Goal: Information Seeking & Learning: Find specific fact

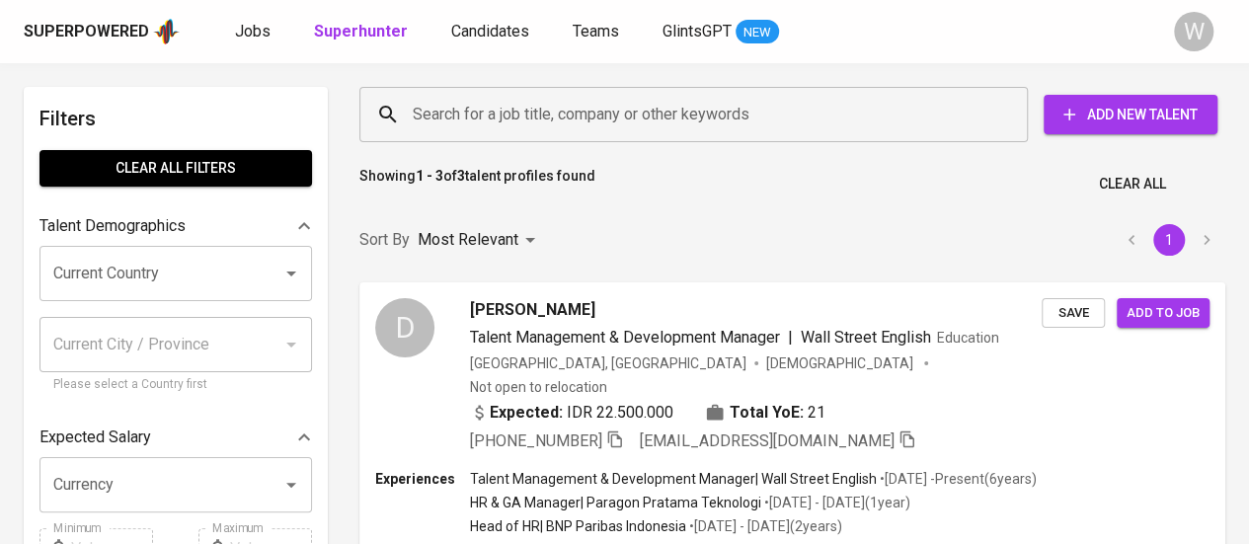
click at [659, 135] on div "Search for a job title, company or other keywords" at bounding box center [693, 114] width 668 height 55
drag, startPoint x: 661, startPoint y: 187, endPoint x: 679, endPoint y: 112, distance: 77.1
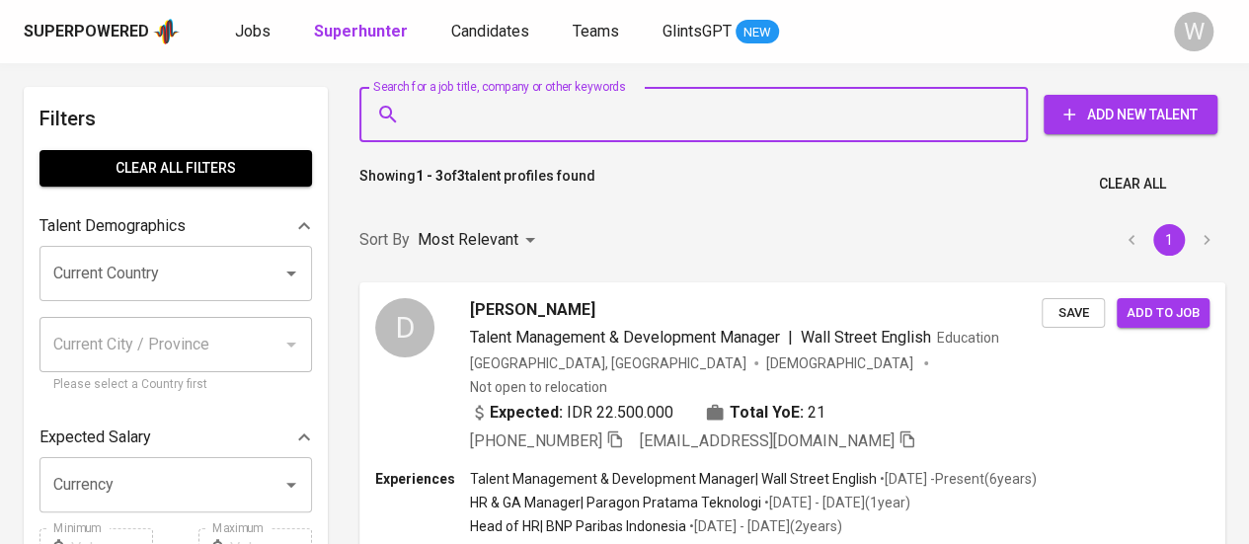
click at [671, 121] on input "Search for a job title, company or other keywords" at bounding box center [698, 115] width 581 height 38
paste input "monica_sutanto2000@yahoo.com"
type input "monica_sutanto2000@yahoo.com"
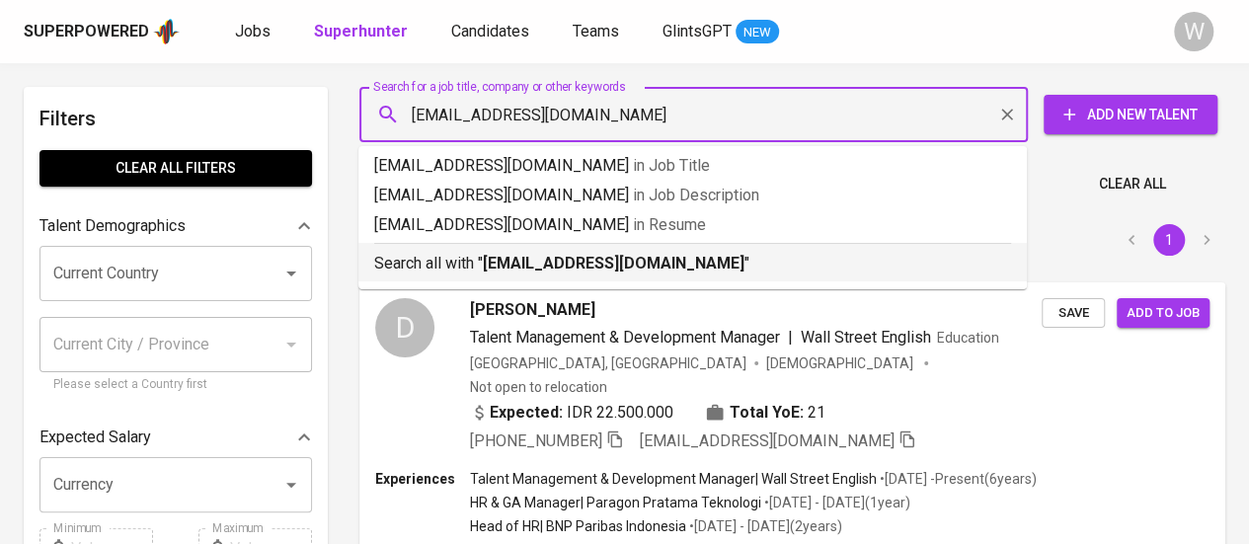
click at [673, 260] on b "monica_sutanto2000@yahoo.com" at bounding box center [614, 263] width 262 height 19
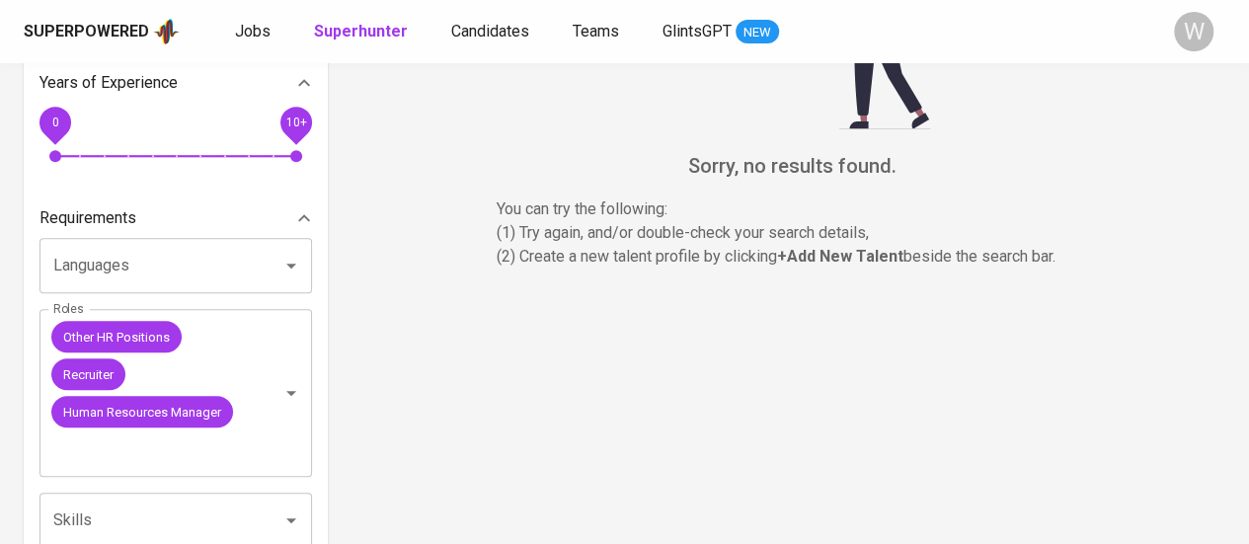
scroll to position [531, 0]
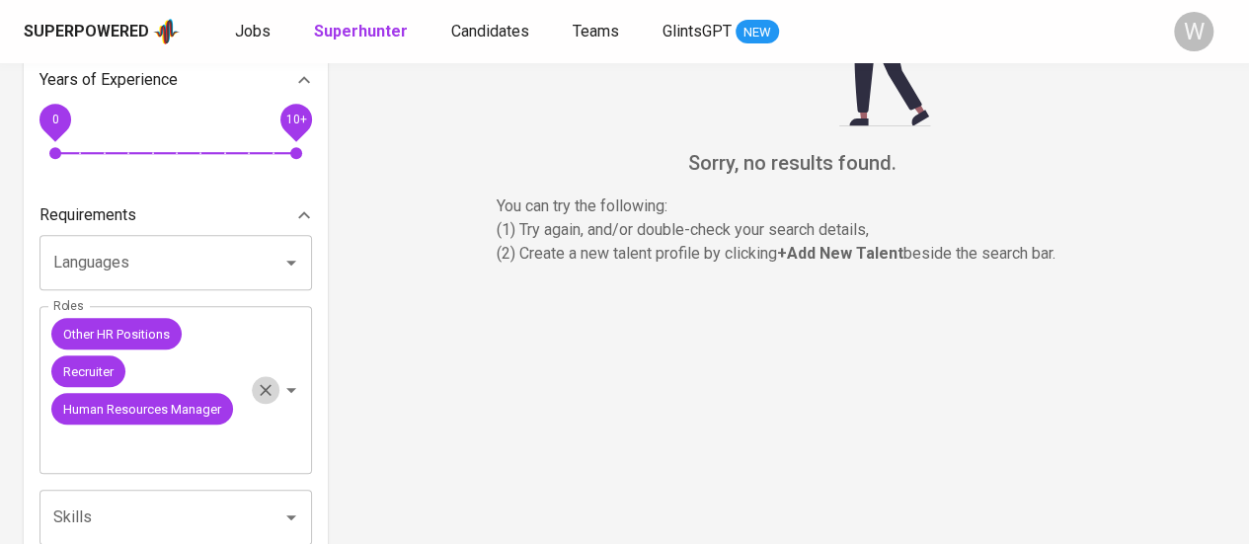
click at [259, 392] on icon "Clear" at bounding box center [266, 390] width 20 height 20
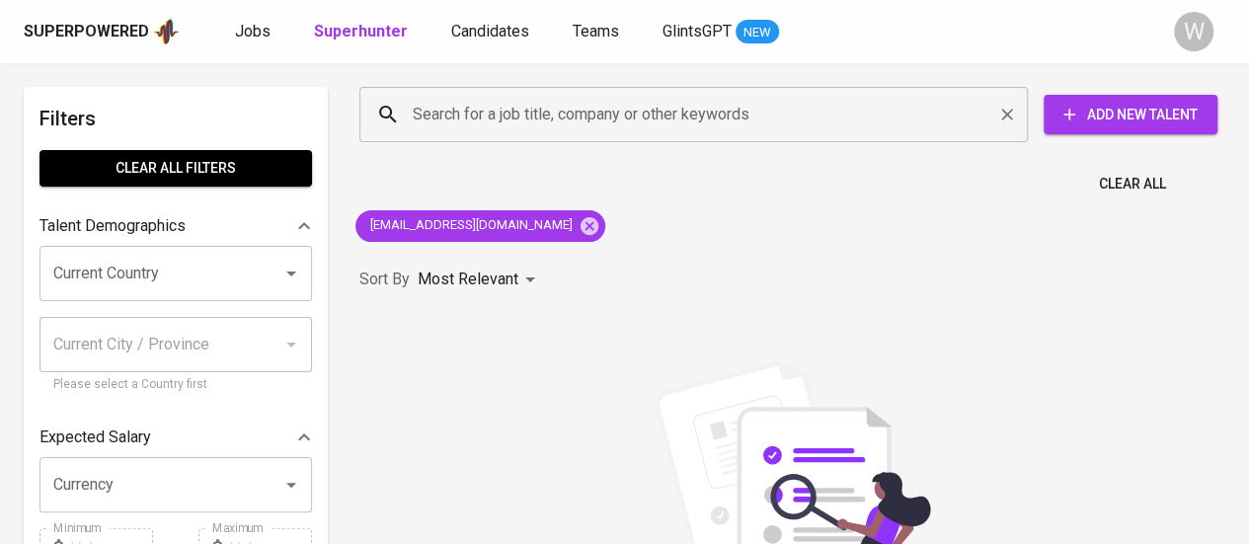
click at [543, 119] on input "Search for a job title, company or other keywords" at bounding box center [698, 115] width 581 height 38
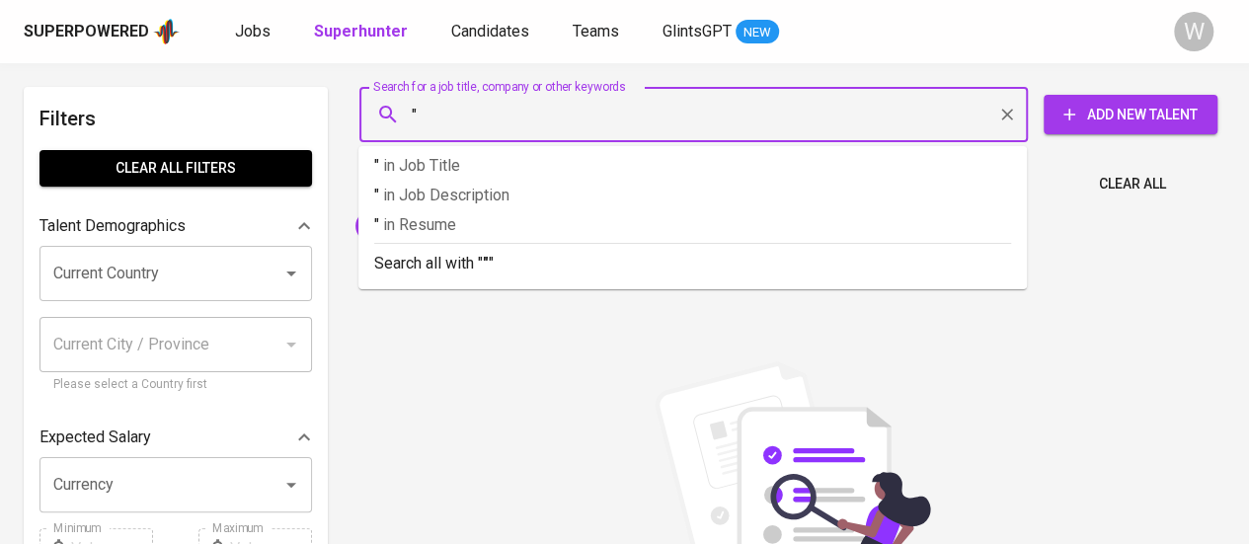
paste input "Monica Sutanto Pribadi"
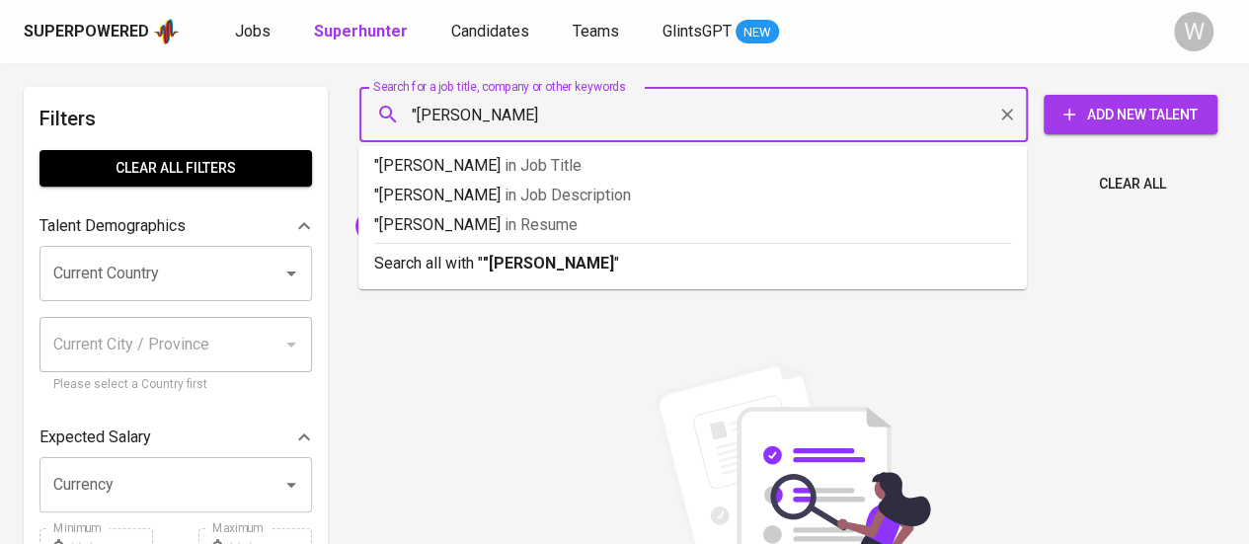
type input ""Monica Sutanto Pribadi""
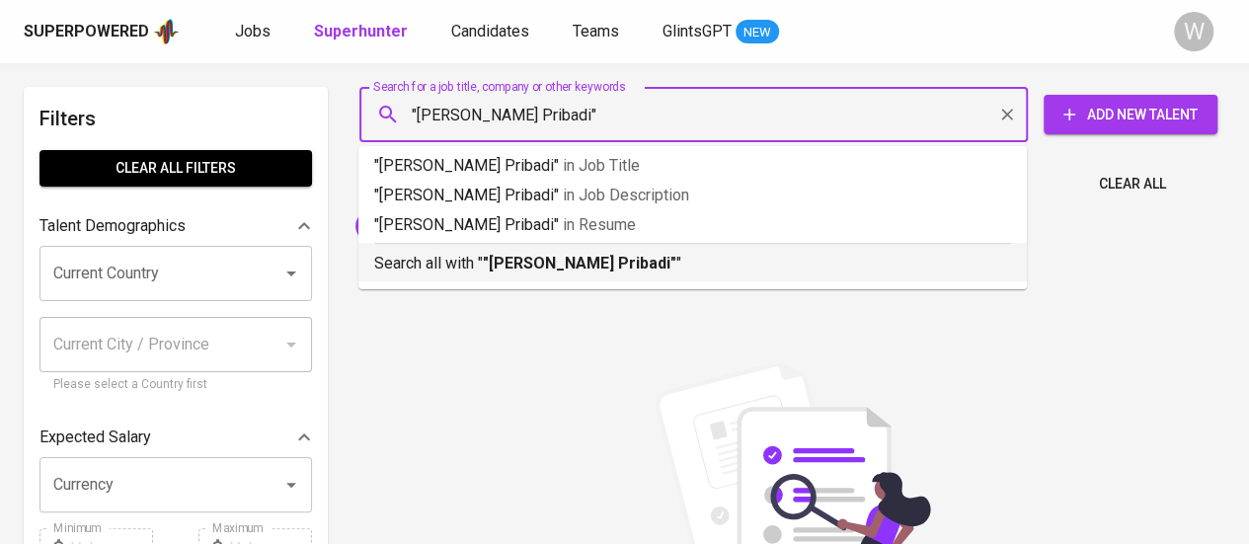
click at [594, 267] on b ""Monica Sutanto Pribadi"" at bounding box center [579, 263] width 193 height 19
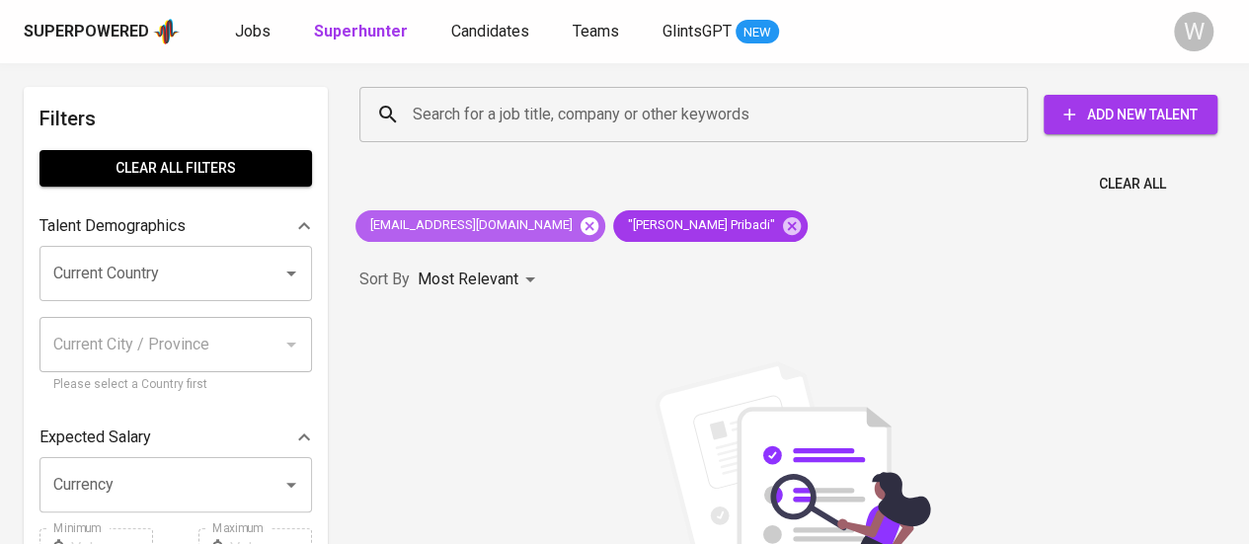
click at [588, 227] on icon at bounding box center [589, 225] width 18 height 18
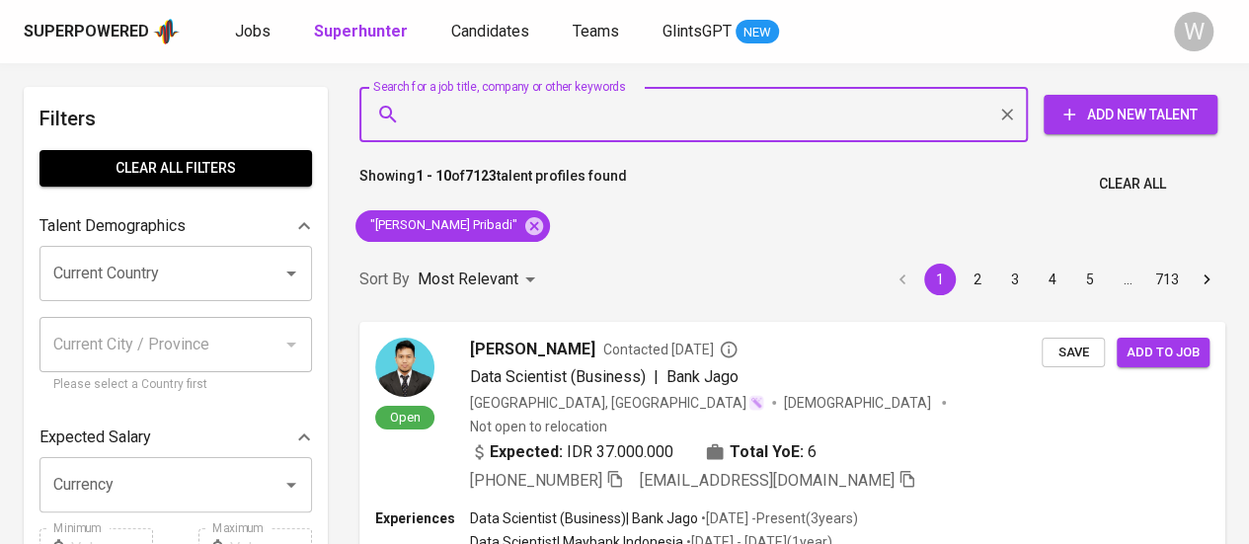
click at [655, 124] on input "Search for a job title, company or other keywords" at bounding box center [698, 115] width 581 height 38
paste input "victoriabella95@gmail.com"
type input "victoriabella95@gmail.com"
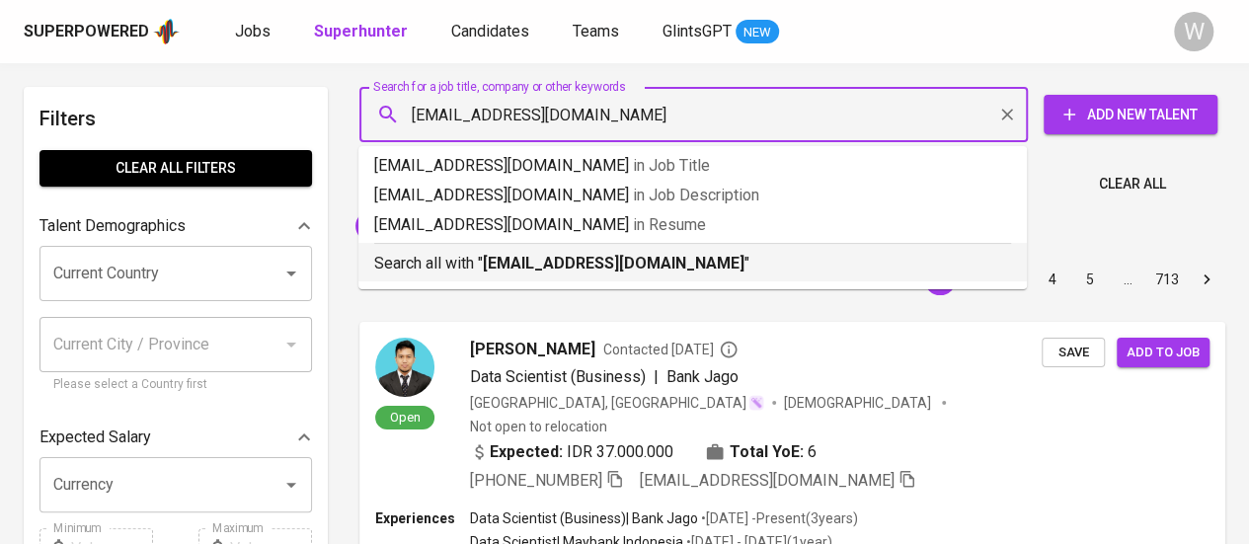
click at [634, 263] on b "victoriabella95@gmail.com" at bounding box center [614, 263] width 262 height 19
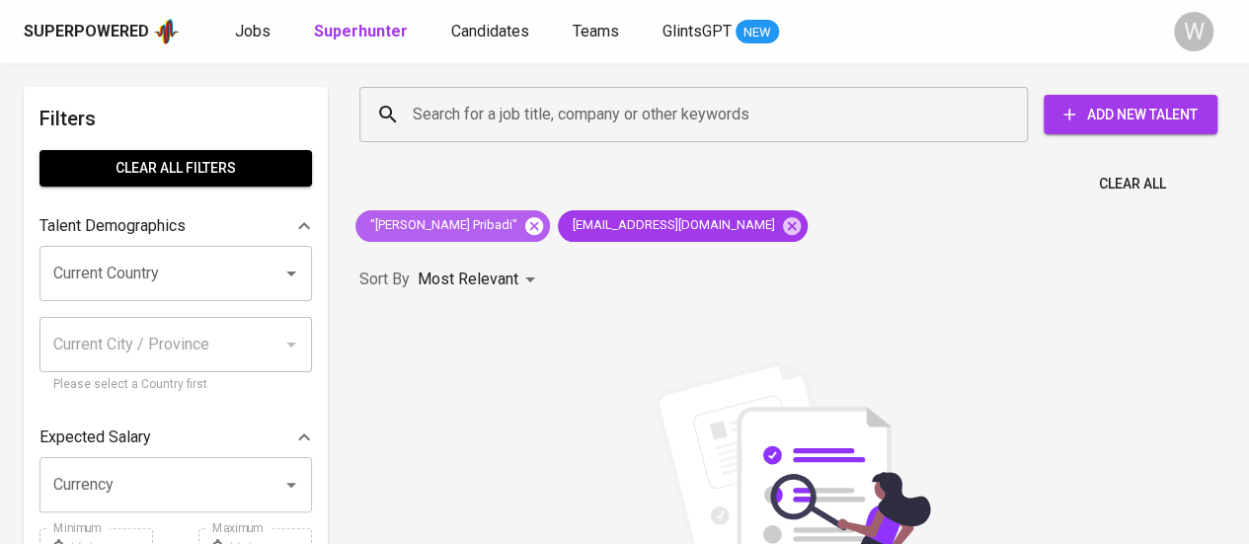
click at [535, 225] on icon at bounding box center [534, 225] width 18 height 18
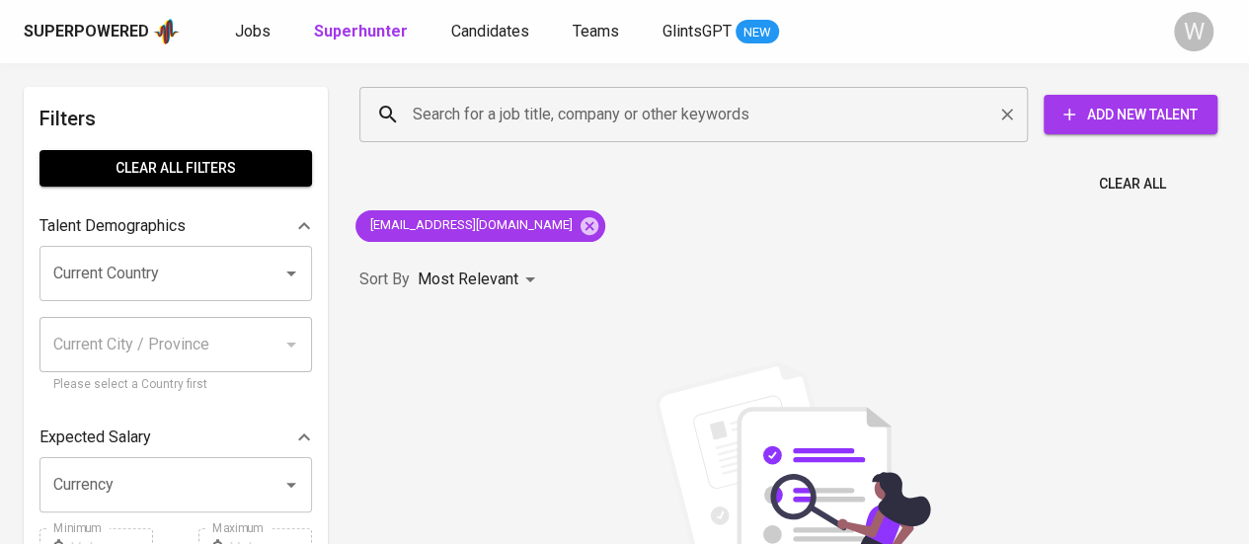
click at [691, 134] on div "Search for a job title, company or other keywords" at bounding box center [693, 114] width 668 height 55
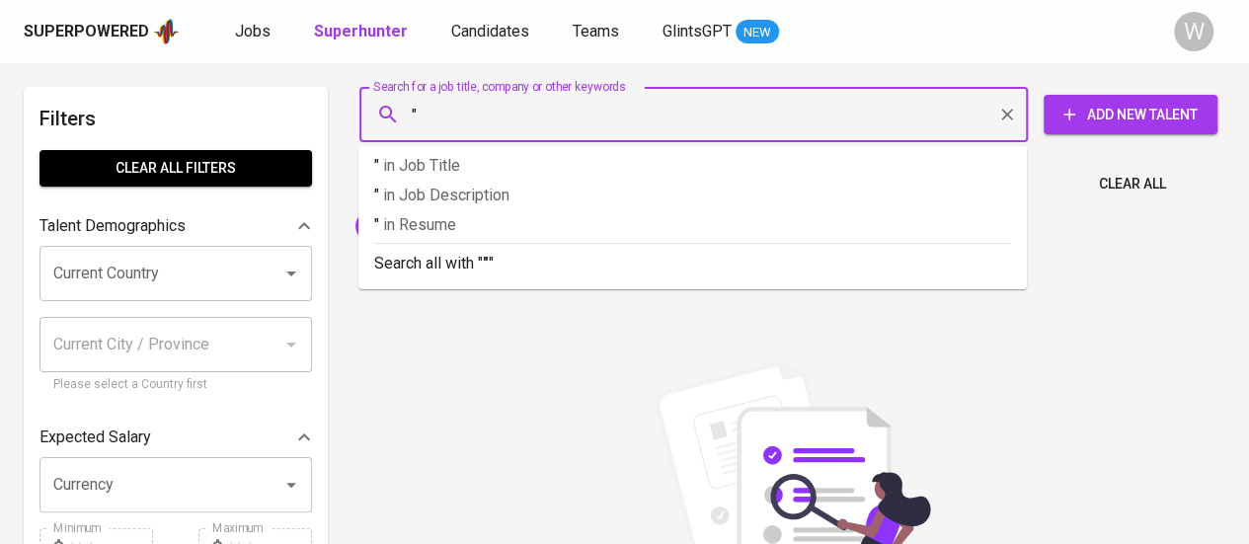
paste input "Victoria Bella"
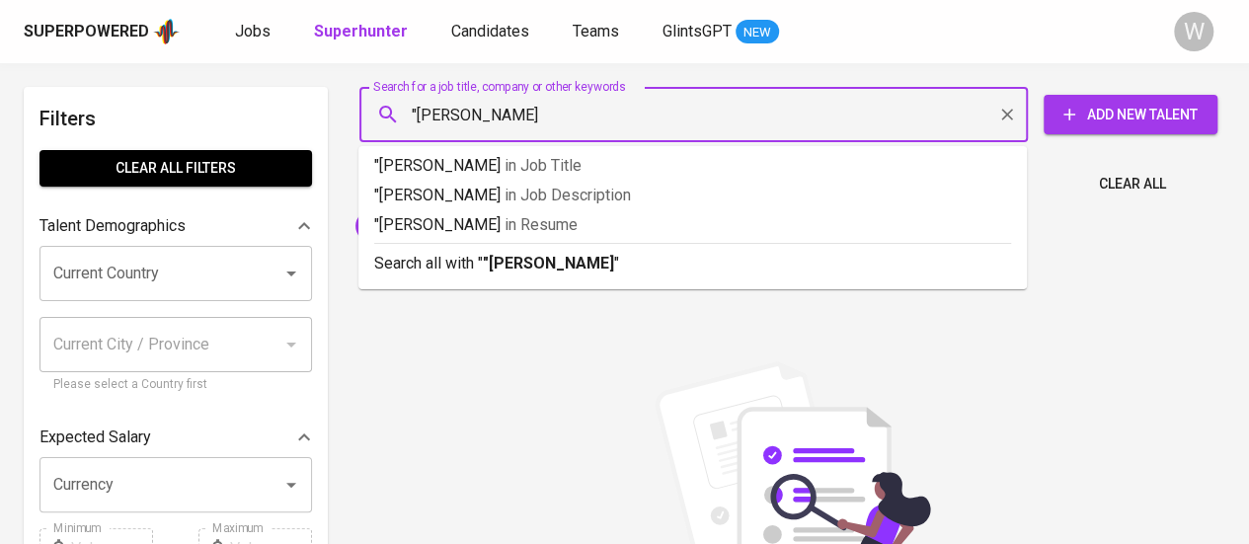
type input ""Victoria Bella""
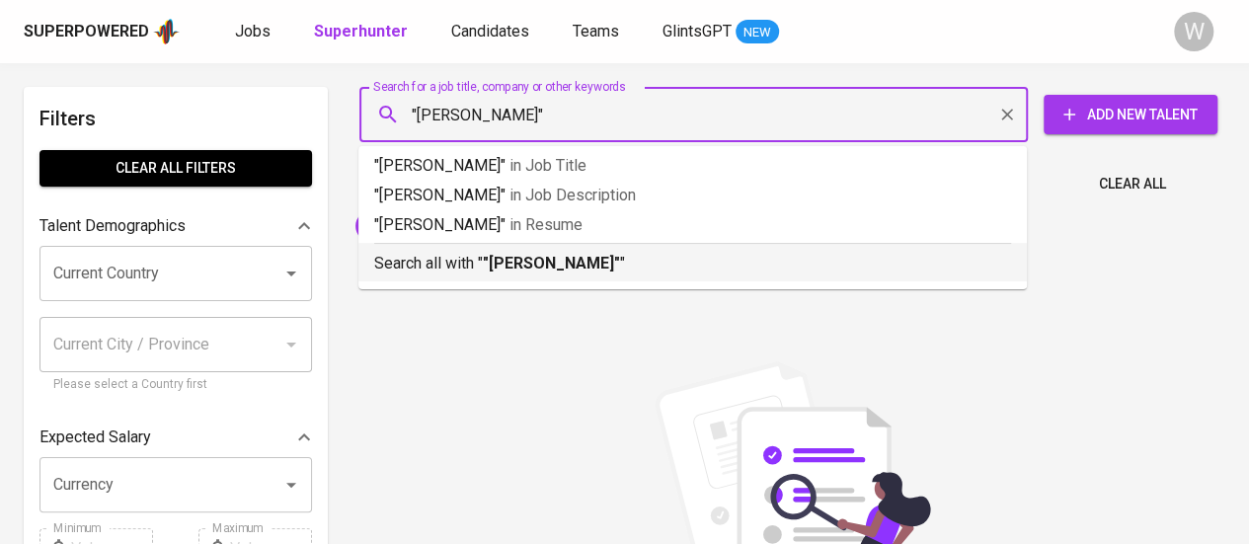
click at [656, 253] on p "Search all with " "Victoria Bella" "" at bounding box center [692, 264] width 637 height 24
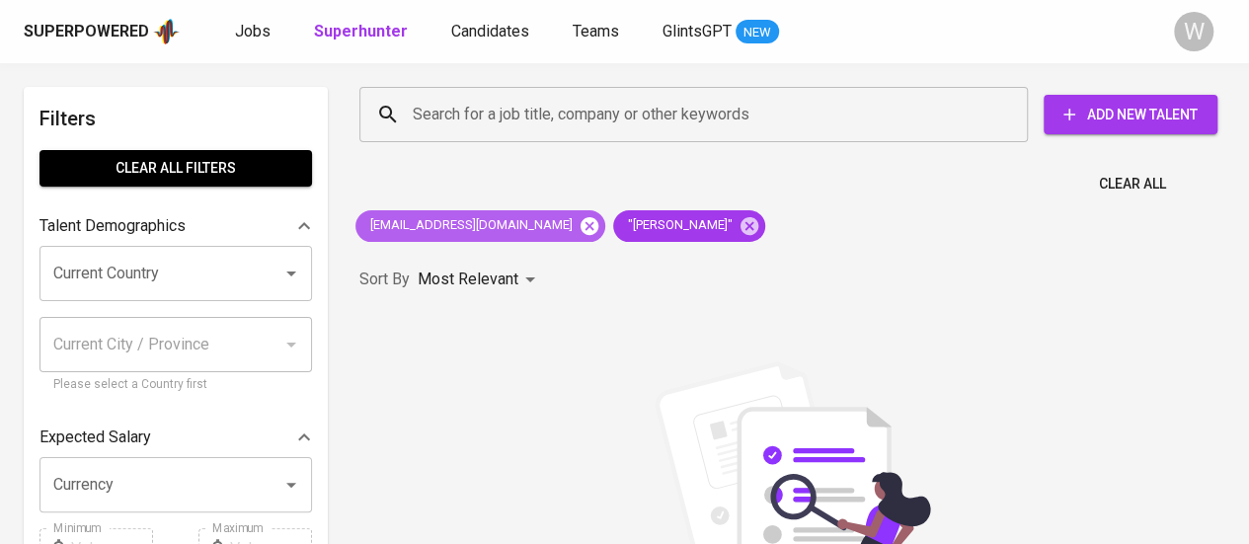
click at [578, 226] on icon at bounding box center [589, 226] width 22 height 22
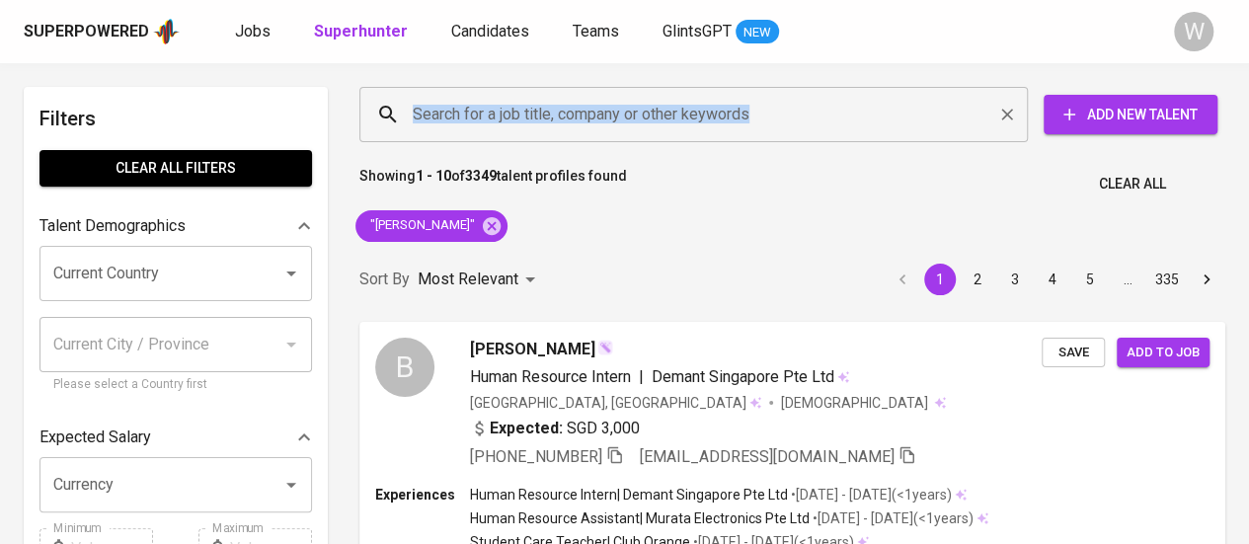
drag, startPoint x: 741, startPoint y: 77, endPoint x: 737, endPoint y: 113, distance: 35.8
click at [737, 113] on div "Search for a job title, company or other keywords Search for a job title, compa…" at bounding box center [788, 114] width 889 height 87
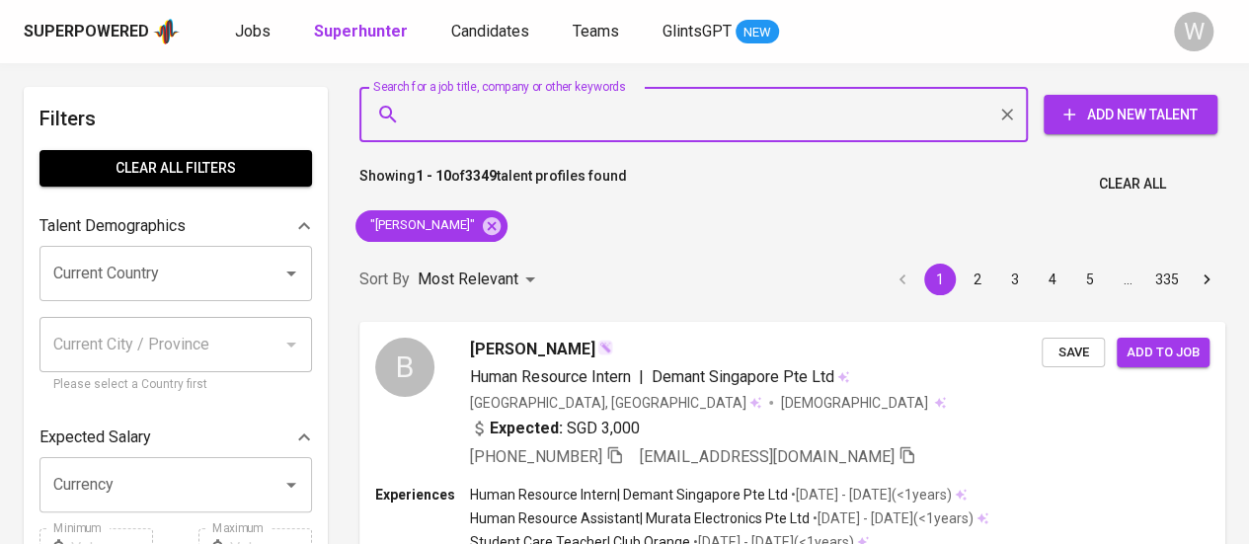
click at [737, 113] on input "Search for a job title, company or other keywords" at bounding box center [698, 115] width 581 height 38
paste input "angelayohanes01@gmail.com"
type input "angelayohanes01@gmail.com"
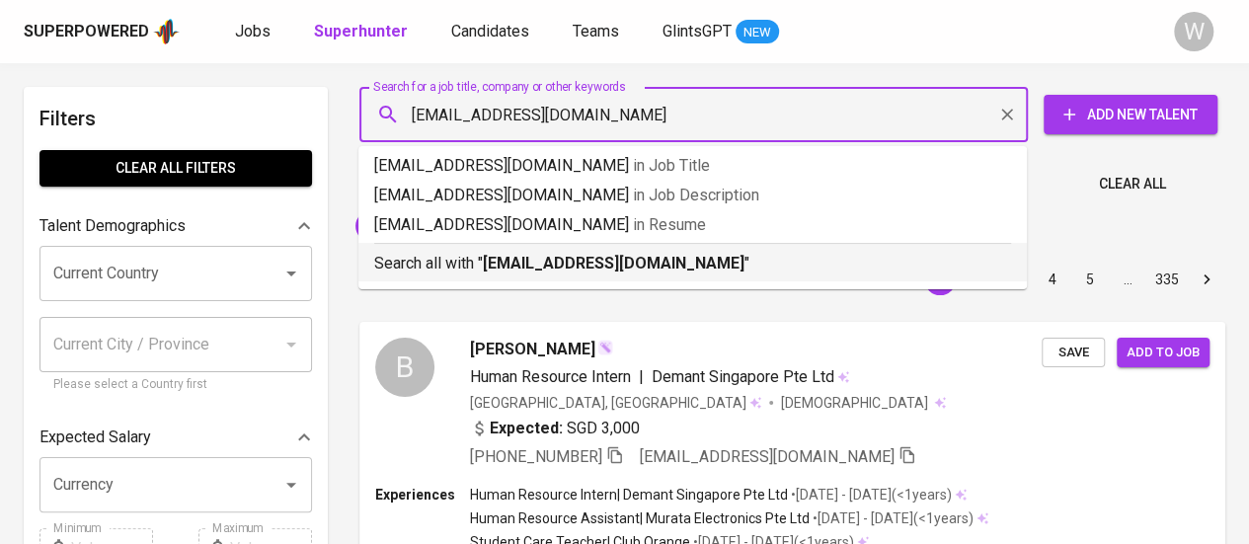
click at [658, 273] on p "Search all with " angelayohanes01@gmail.com "" at bounding box center [692, 264] width 637 height 24
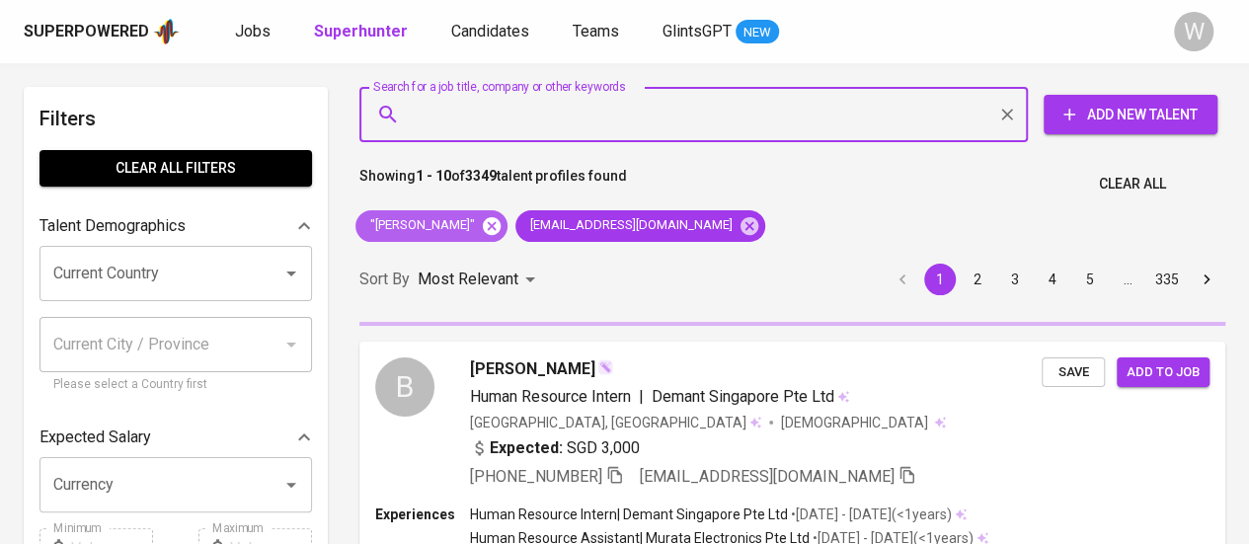
click at [483, 222] on icon at bounding box center [492, 225] width 18 height 18
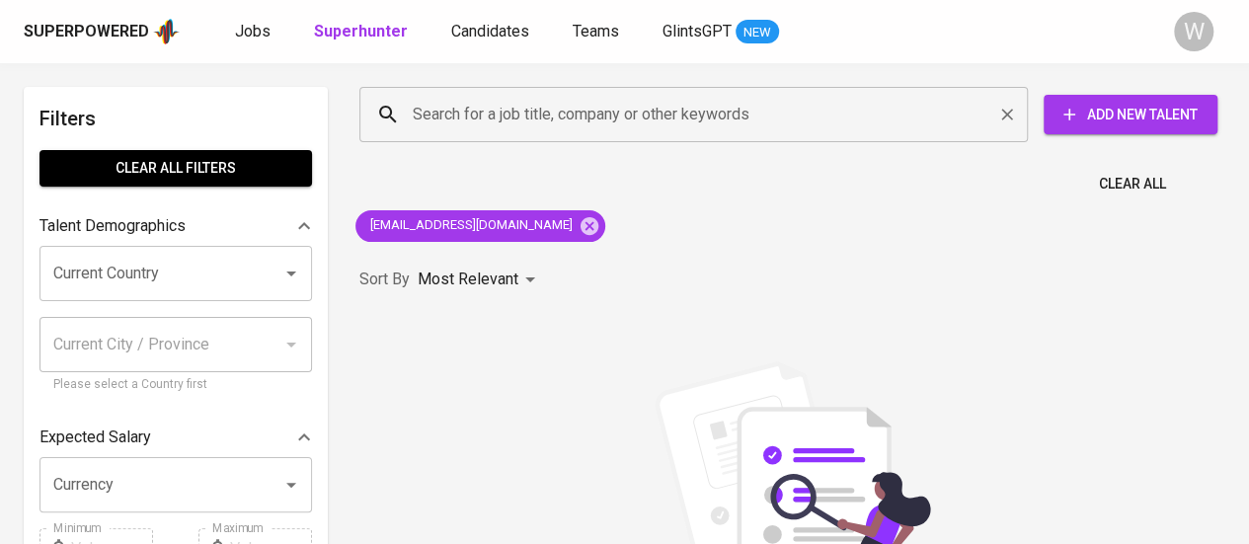
paste input "angela.yohanes01@gmail.com"
click at [713, 108] on input "Search for a job title, company or other keywords" at bounding box center [698, 115] width 581 height 38
type input "angela.yohanes01@gmail.com"
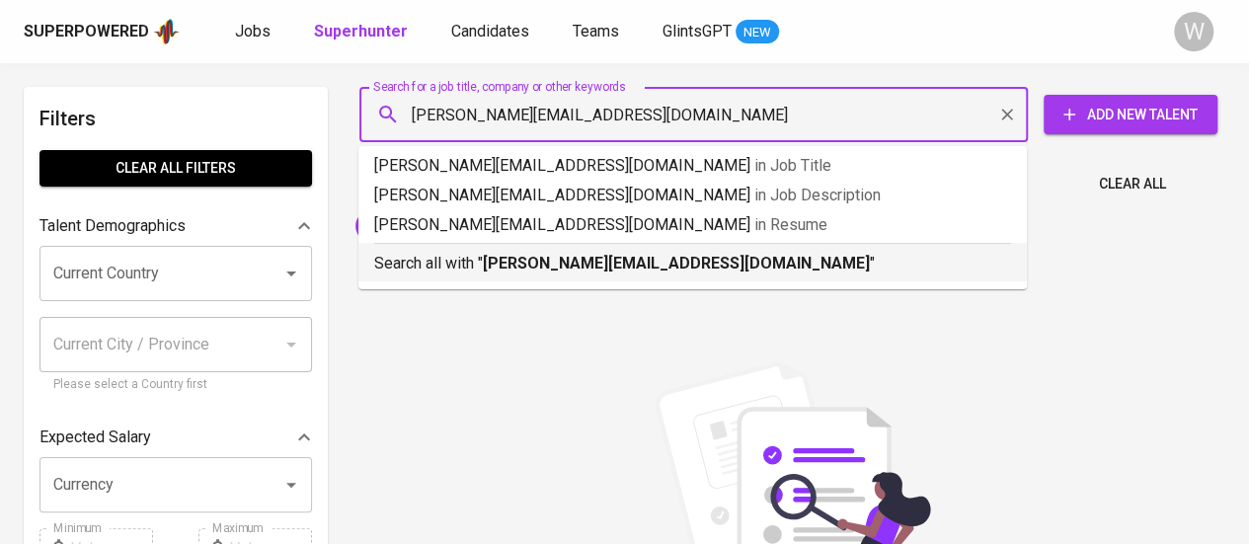
drag, startPoint x: 708, startPoint y: 287, endPoint x: 723, endPoint y: 271, distance: 21.6
click at [723, 271] on ul "angela.yohanes01@gmail.com in Job Title angela.yohanes01@gmail.com in Job Descr…" at bounding box center [692, 217] width 668 height 143
click at [723, 271] on p "Search all with " angela.yohanes01@gmail.com "" at bounding box center [692, 264] width 637 height 24
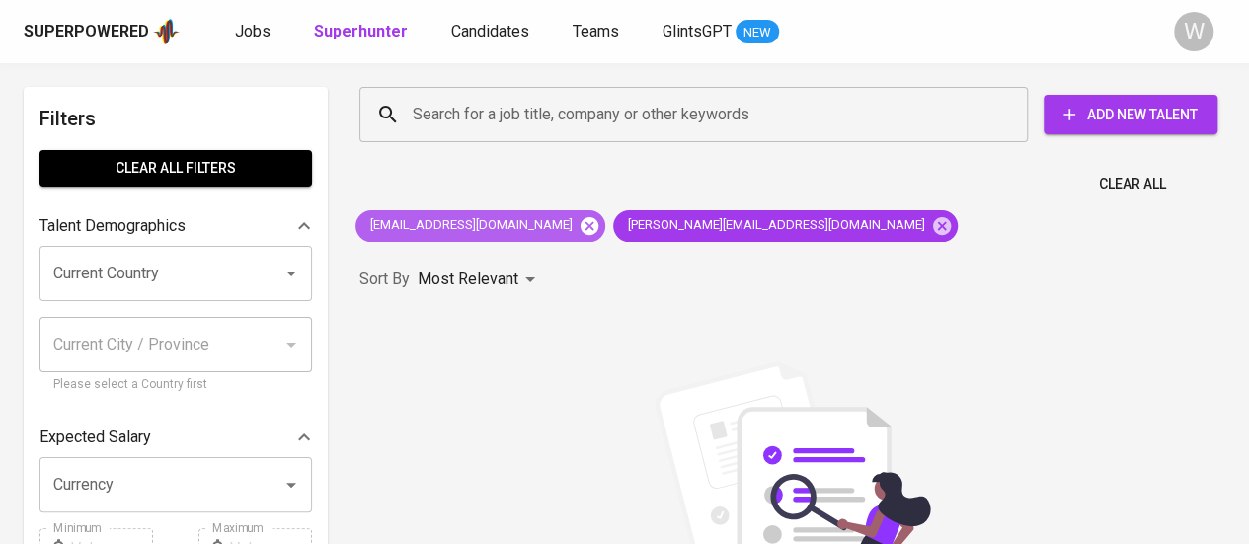
click at [580, 219] on icon at bounding box center [589, 225] width 18 height 18
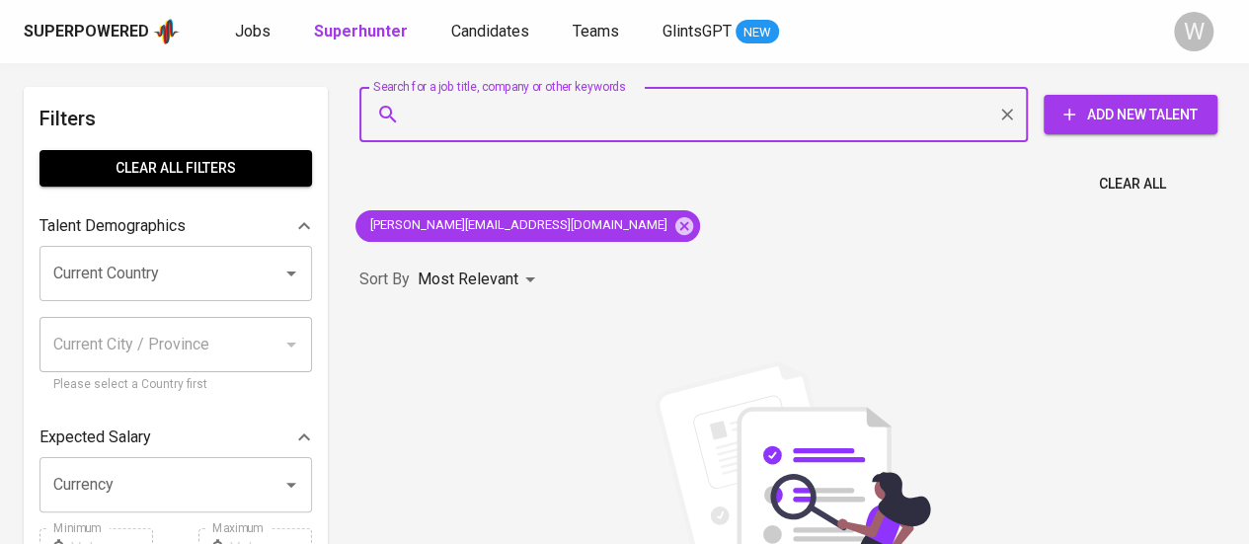
click at [609, 123] on input "Search for a job title, company or other keywords" at bounding box center [698, 115] width 581 height 38
paste input "Angela Yohanes"
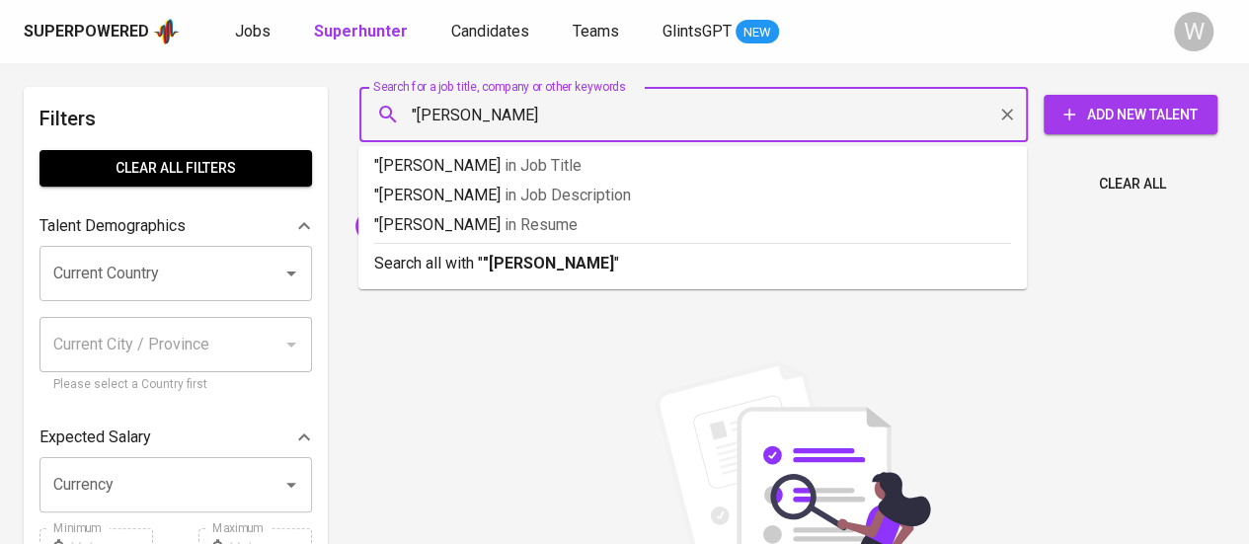
type input ""Angela Yohanes""
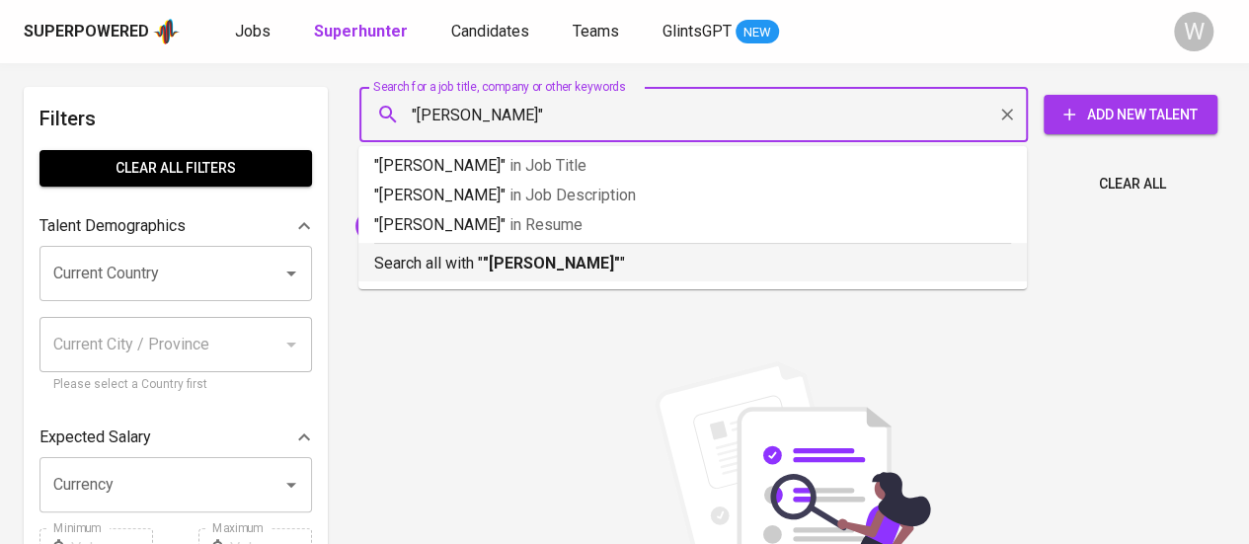
click at [631, 268] on p "Search all with " "Angela Yohanes" "" at bounding box center [692, 264] width 637 height 24
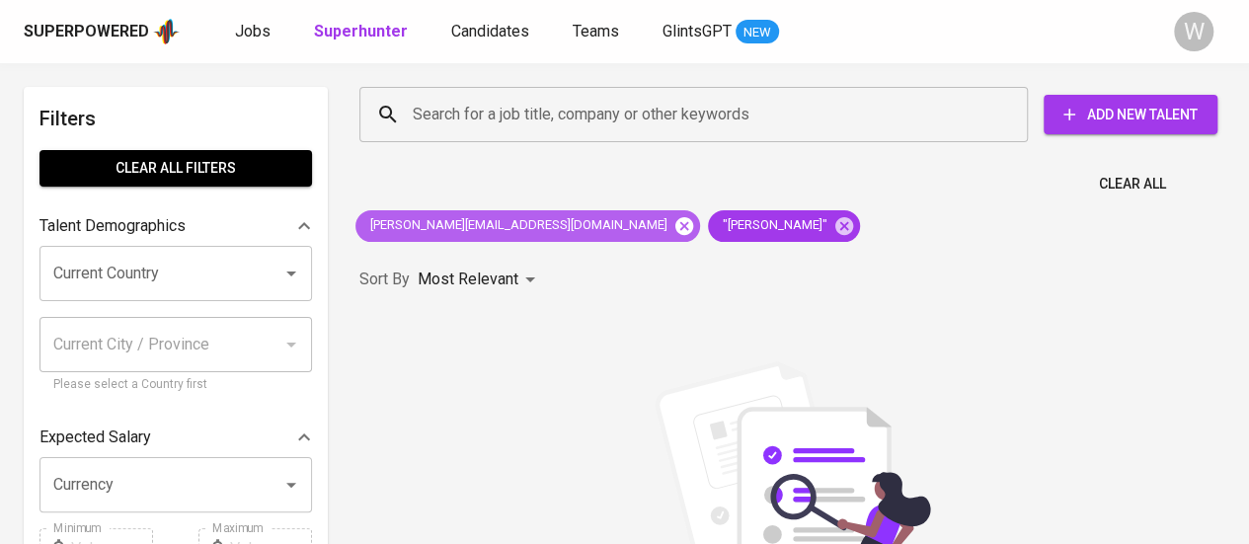
click at [673, 223] on icon at bounding box center [684, 226] width 22 height 22
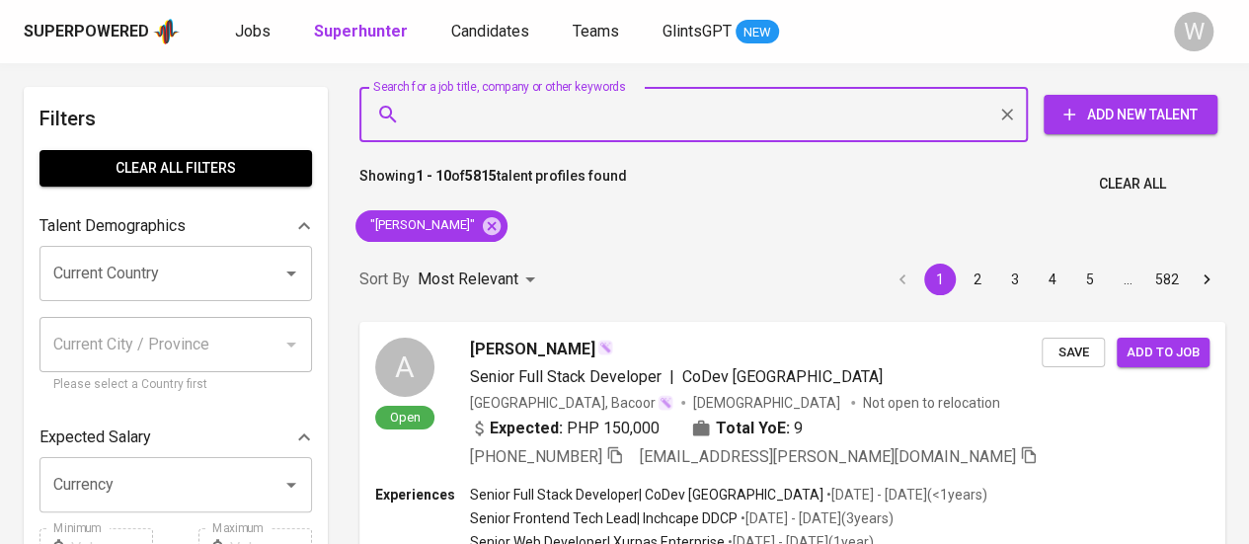
click at [628, 127] on input "Search for a job title, company or other keywords" at bounding box center [698, 115] width 581 height 38
paste input "julianasutana@gmail.com"
type input "julianasutana@gmail.com"
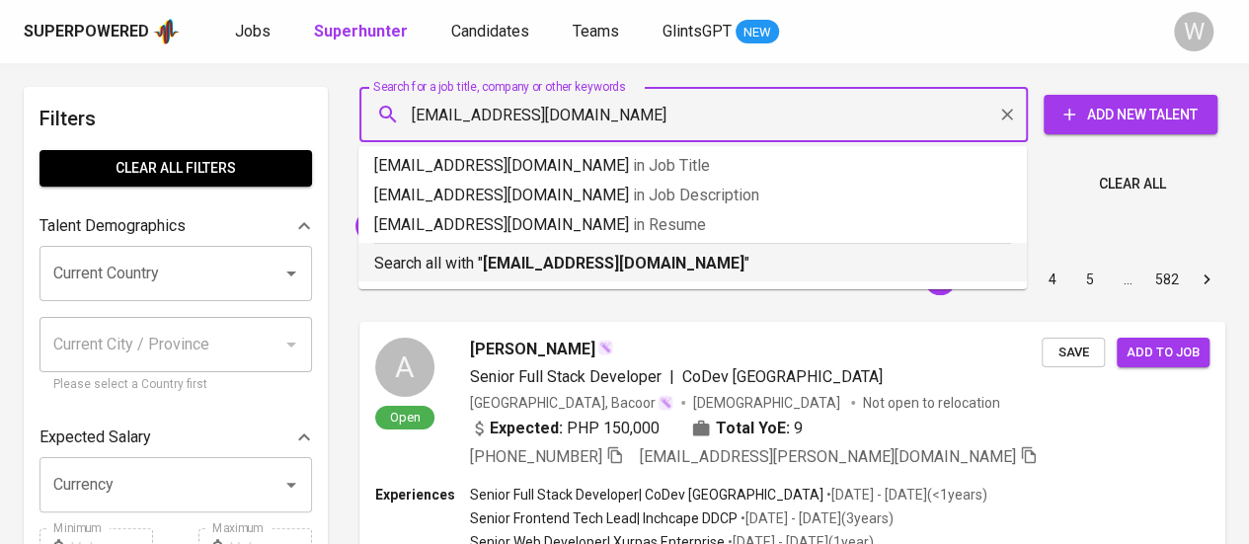
click at [626, 249] on div "Search all with " julianasutana@gmail.com "" at bounding box center [692, 259] width 637 height 33
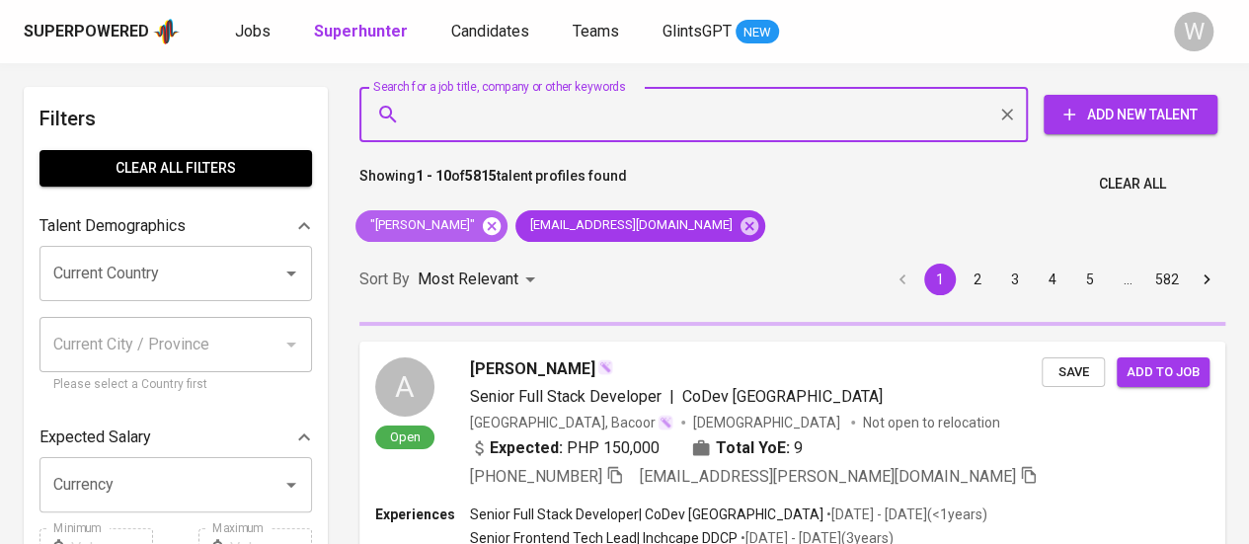
click at [488, 232] on icon at bounding box center [492, 225] width 18 height 18
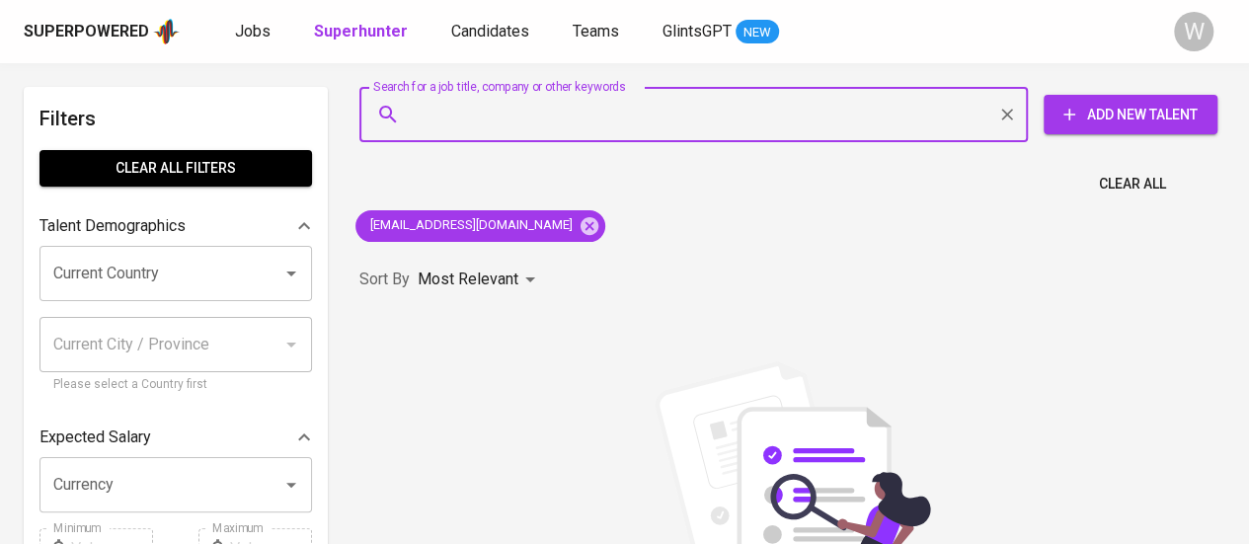
click at [741, 104] on input "Search for a job title, company or other keywords" at bounding box center [698, 115] width 581 height 38
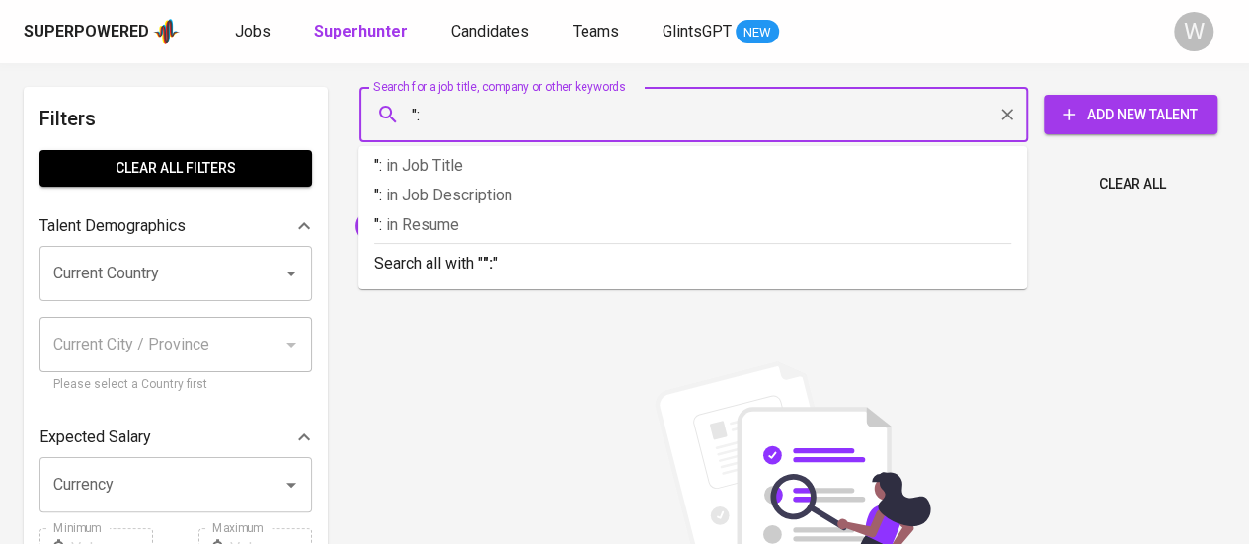
paste input "Juliana Sutana"
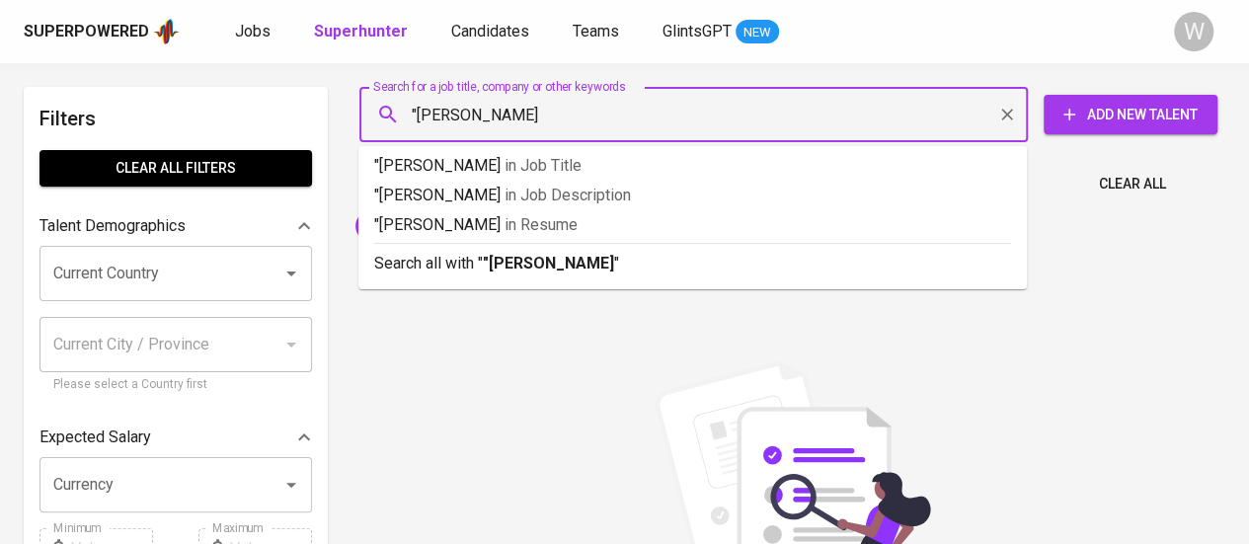
type input ""Juliana Sutana""
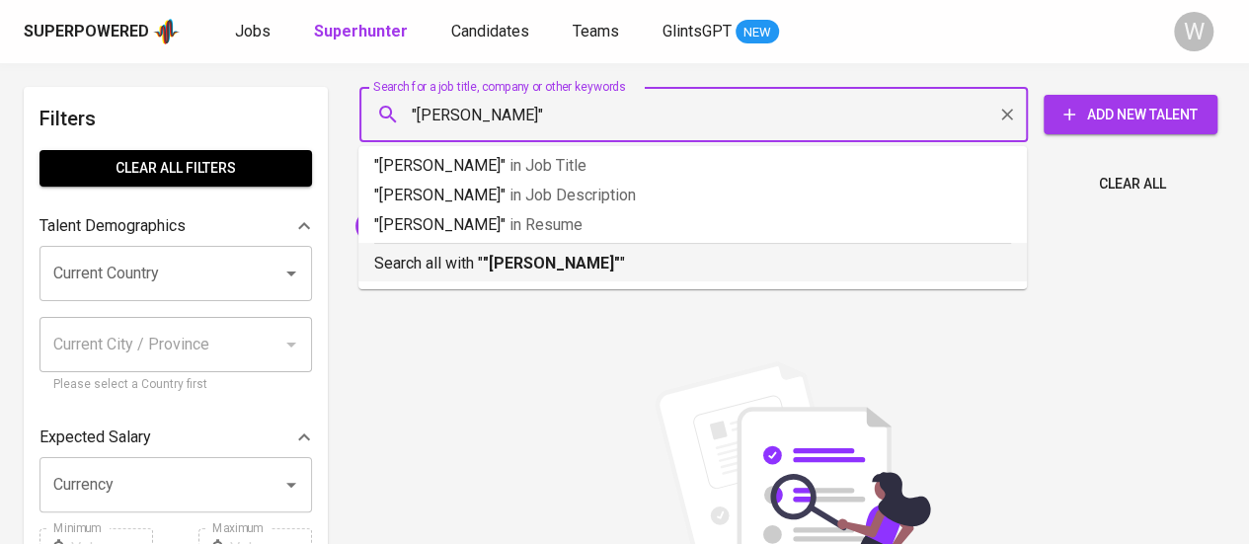
click at [679, 274] on p "Search all with " "Juliana Sutana" "" at bounding box center [692, 264] width 637 height 24
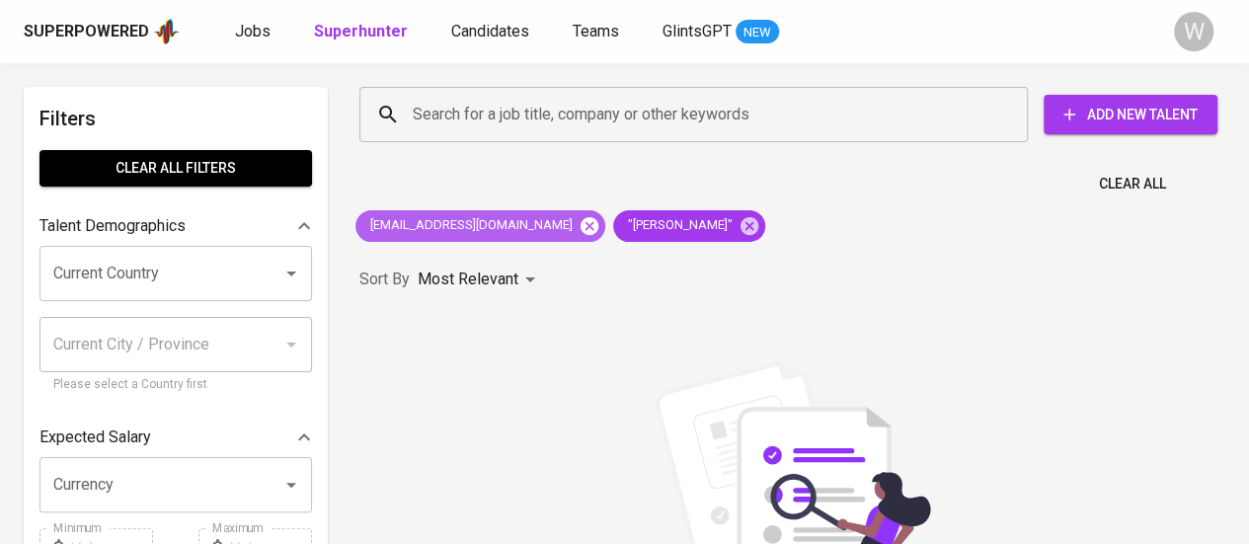
click at [578, 236] on icon at bounding box center [589, 226] width 22 height 22
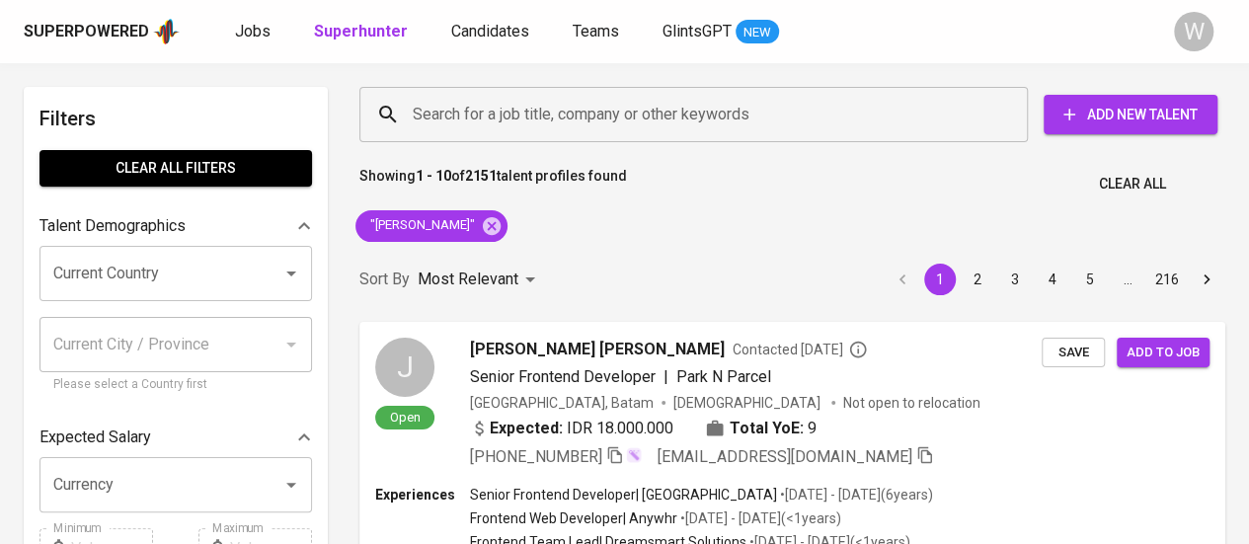
click at [641, 147] on div "Search for a job title, company or other keywords Search for a job title, compa…" at bounding box center [788, 114] width 889 height 87
click at [648, 140] on div "Search for a job title, company or other keywords" at bounding box center [693, 114] width 668 height 55
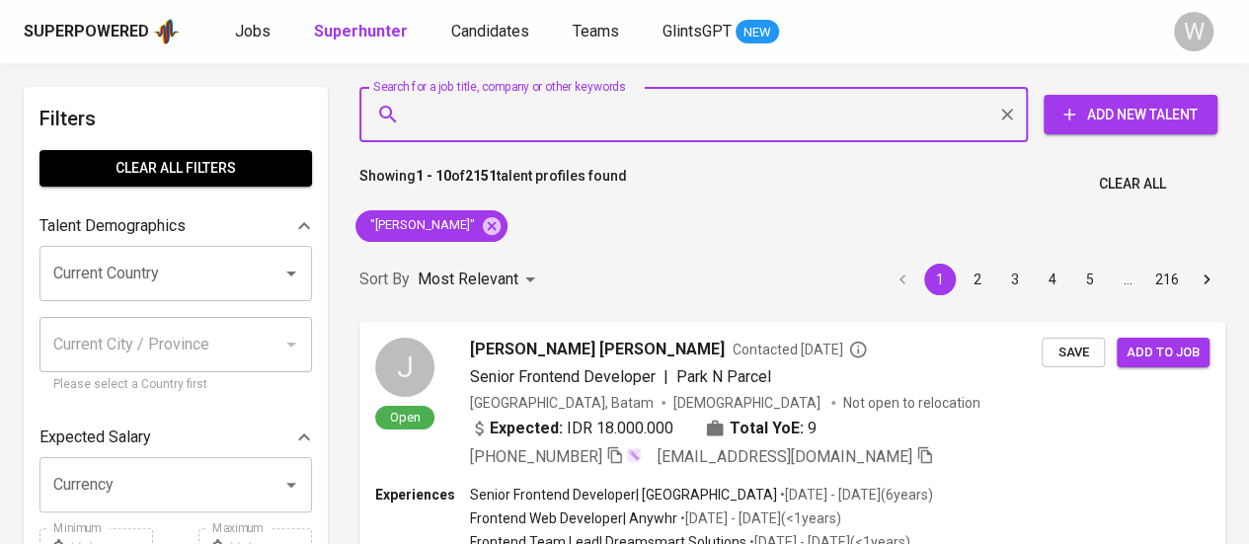
paste input "PT. International Chemical Industry"
type input "PT. International Chemical Industry"
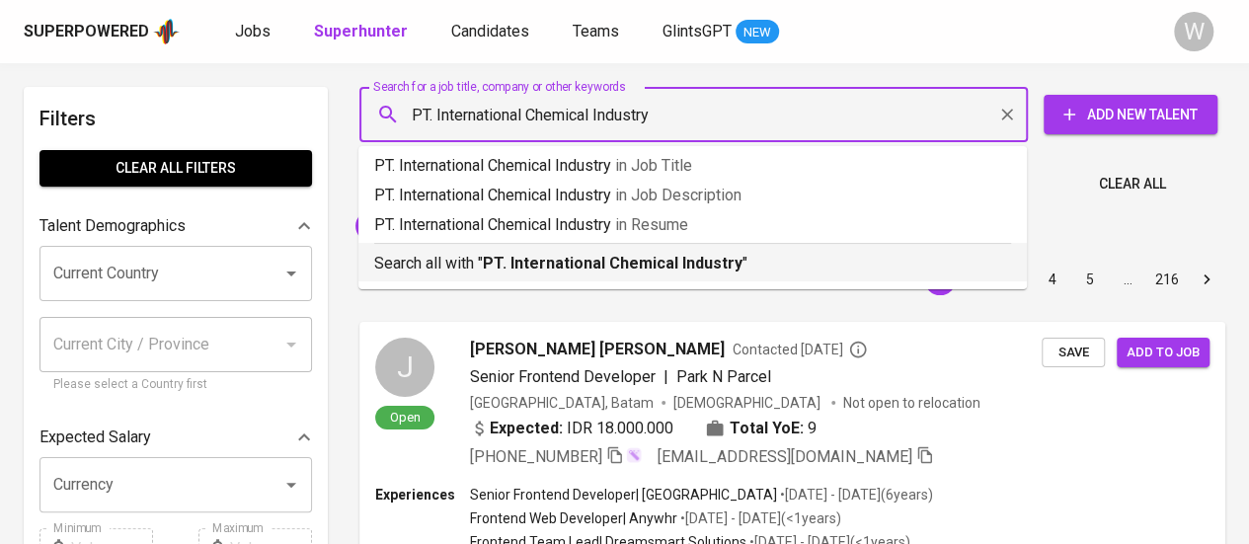
click at [674, 258] on b "PT. International Chemical Industry" at bounding box center [613, 263] width 260 height 19
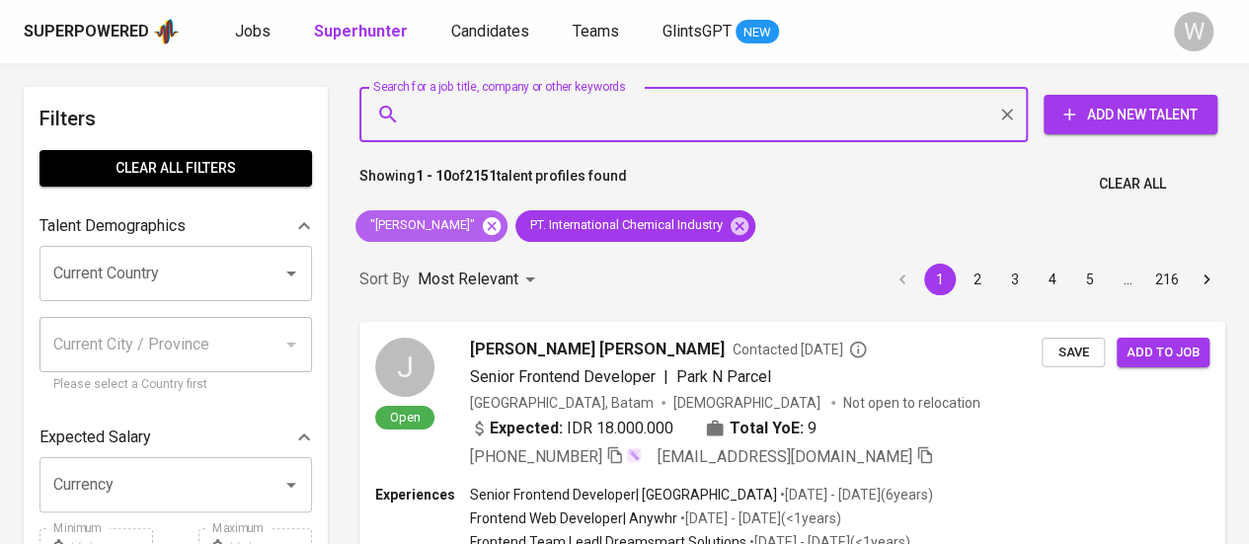
click at [483, 224] on icon at bounding box center [492, 225] width 18 height 18
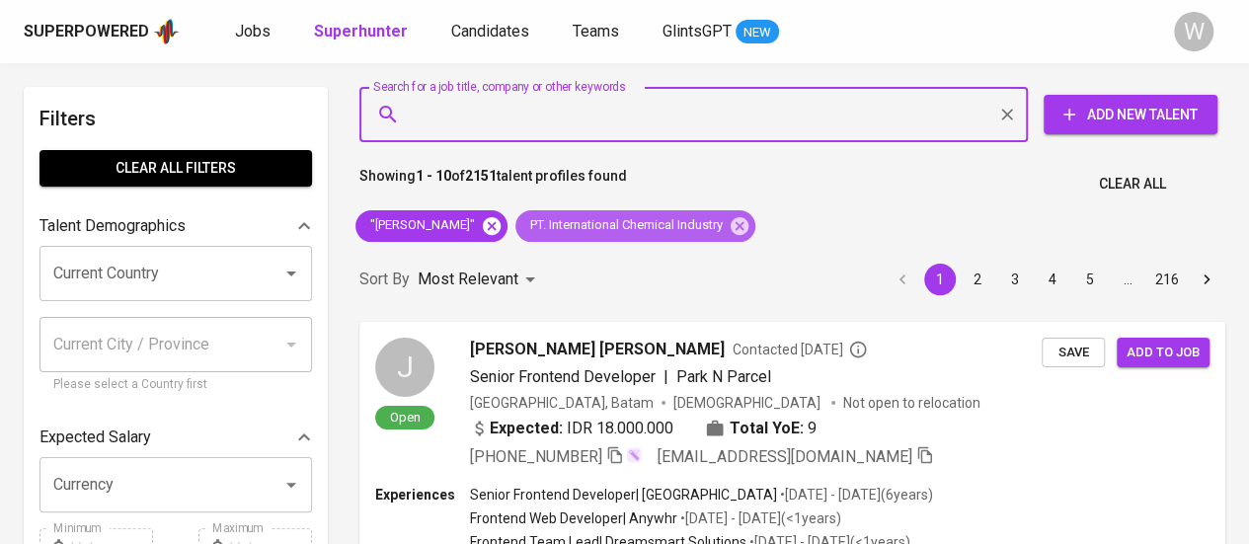
click at [515, 224] on span "PT. International Chemical Industry" at bounding box center [624, 225] width 219 height 19
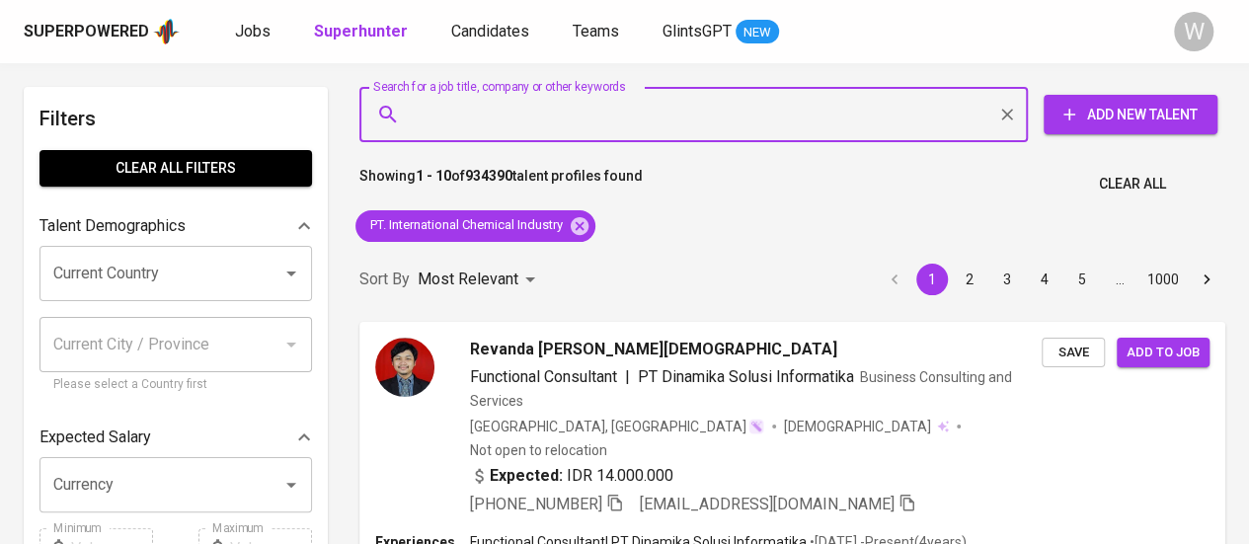
click at [585, 121] on input "Search for a job title, company or other keywords" at bounding box center [698, 115] width 581 height 38
paste input "[EMAIL_ADDRESS][DOMAIN_NAME]"
type input "[EMAIL_ADDRESS][DOMAIN_NAME]"
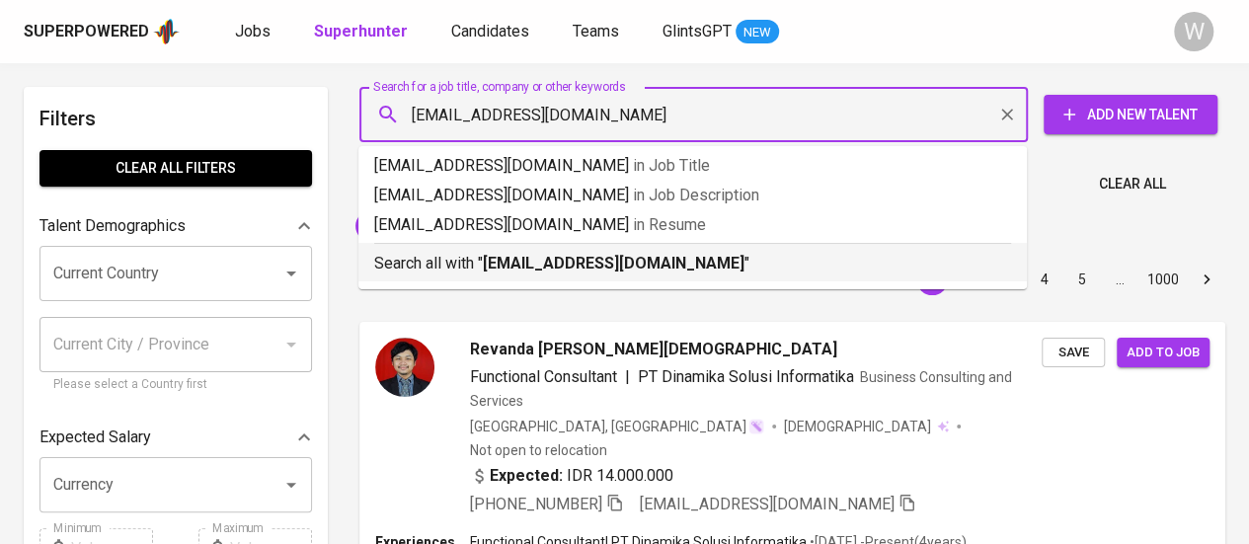
click at [554, 261] on b "[EMAIL_ADDRESS][DOMAIN_NAME]" at bounding box center [614, 263] width 262 height 19
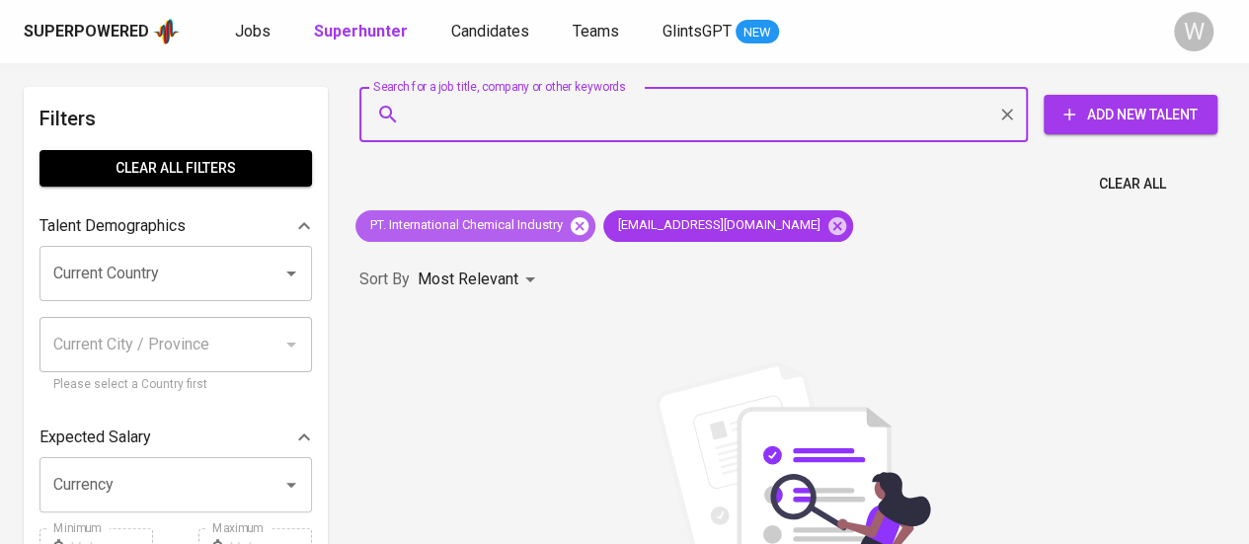
click at [588, 226] on icon at bounding box center [580, 225] width 18 height 18
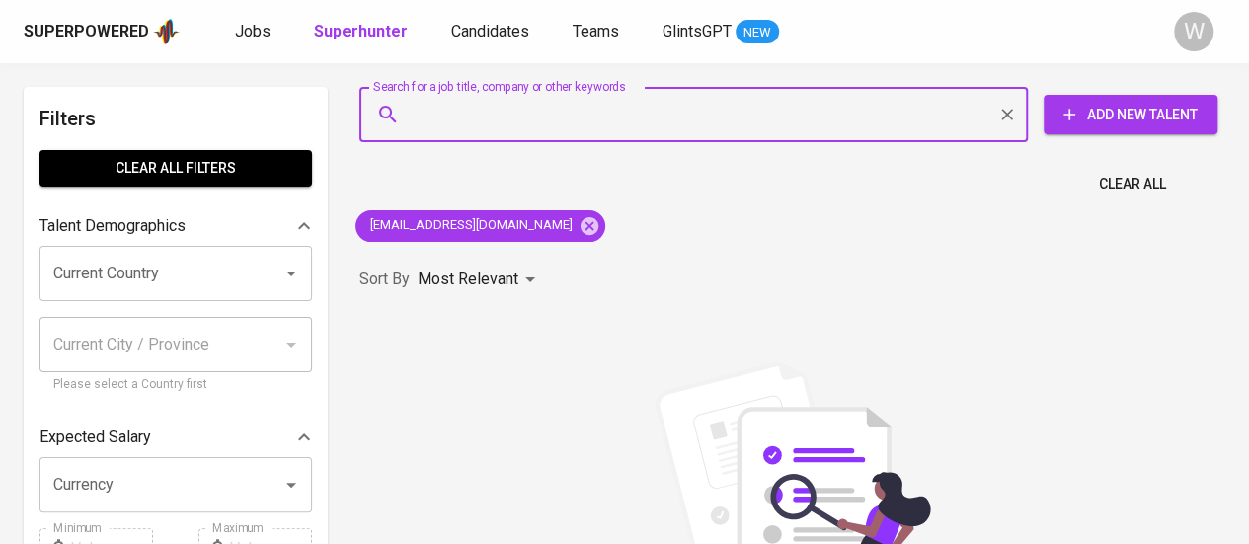
click at [715, 104] on input "Search for a job title, company or other keywords" at bounding box center [698, 115] width 581 height 38
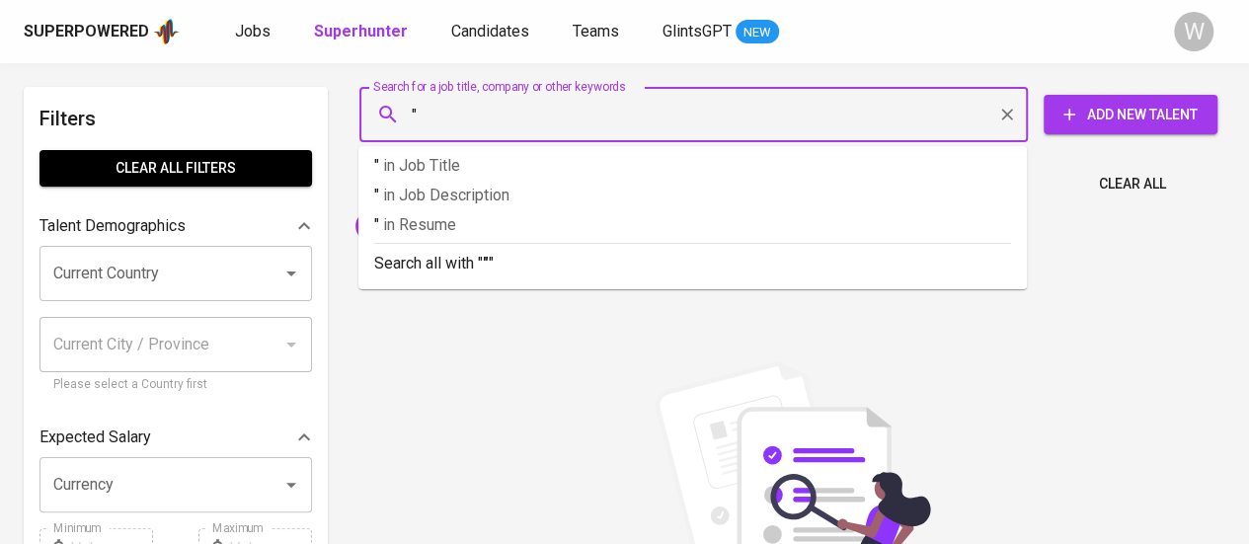
paste input "[PERSON_NAME]"
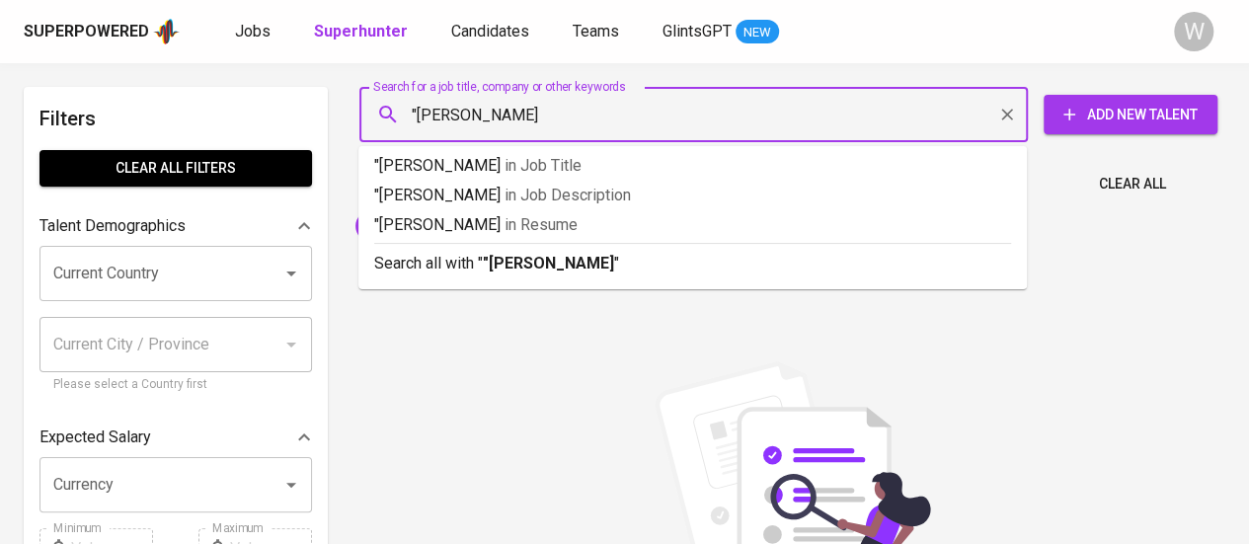
type input ""[PERSON_NAME]""
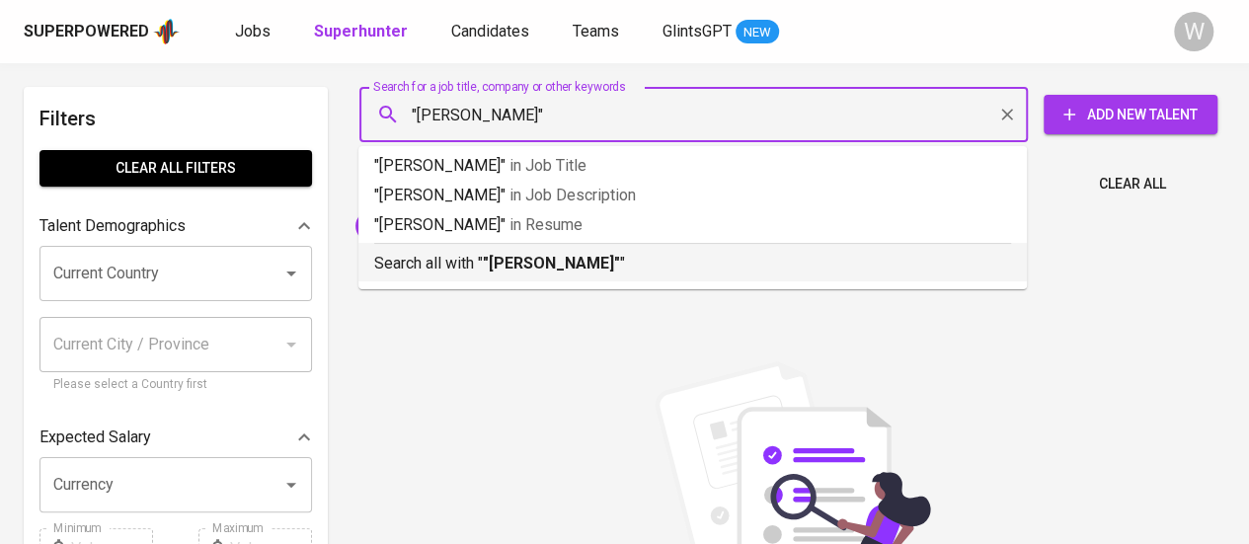
click at [657, 280] on li "Search all with " "[PERSON_NAME]" "" at bounding box center [692, 262] width 668 height 38
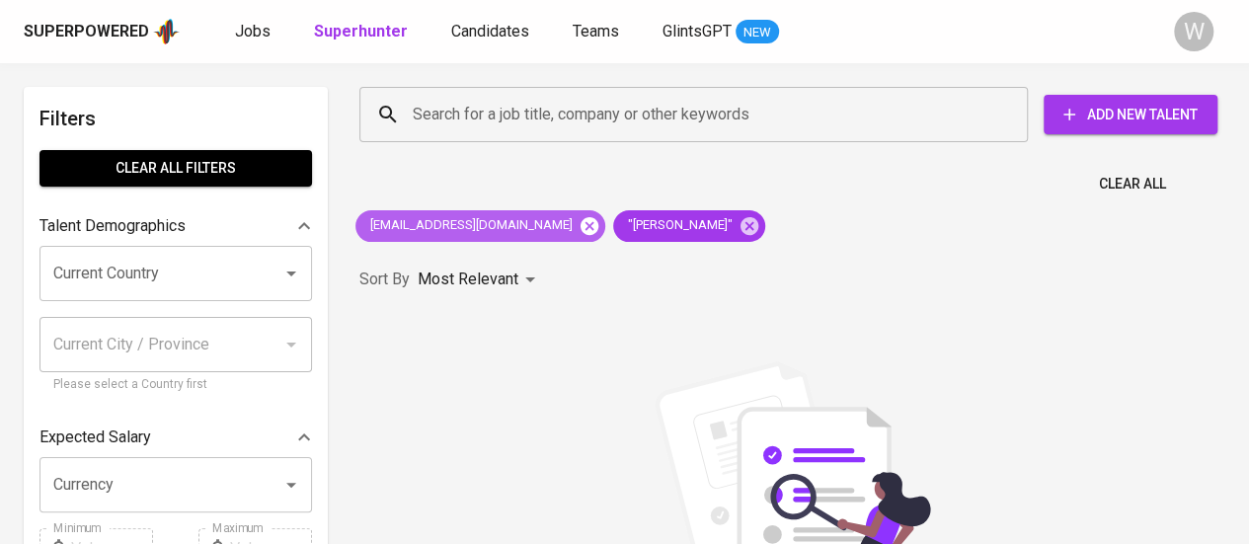
click at [580, 231] on icon at bounding box center [589, 225] width 18 height 18
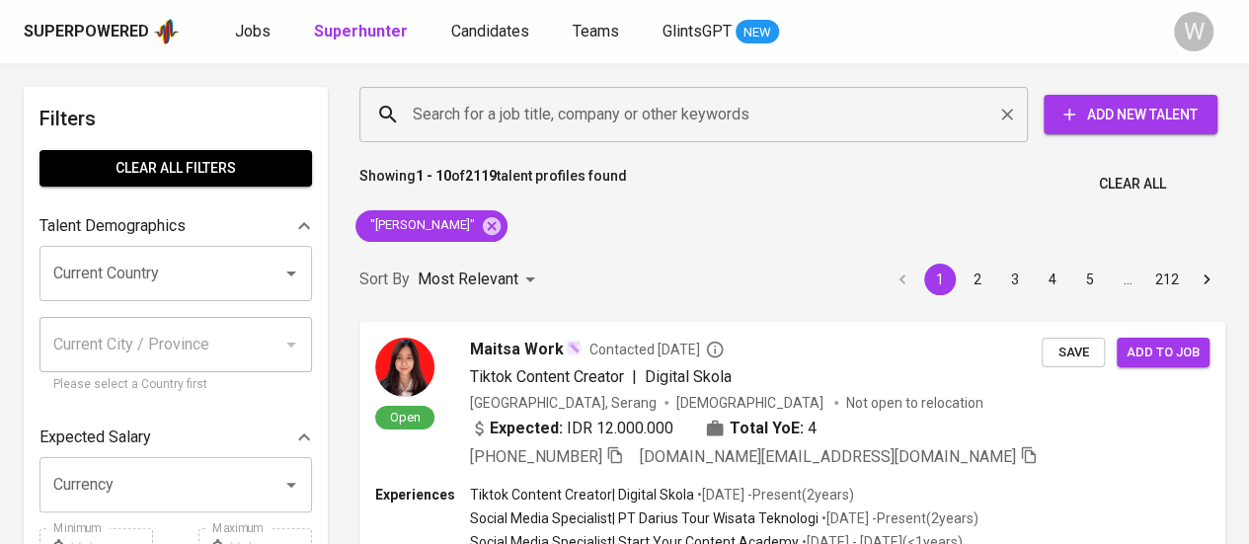
click at [586, 137] on div "Search for a job title, company or other keywords" at bounding box center [693, 114] width 668 height 55
paste input "[EMAIL_ADDRESS][DOMAIN_NAME]"
type input "[EMAIL_ADDRESS][DOMAIN_NAME]"
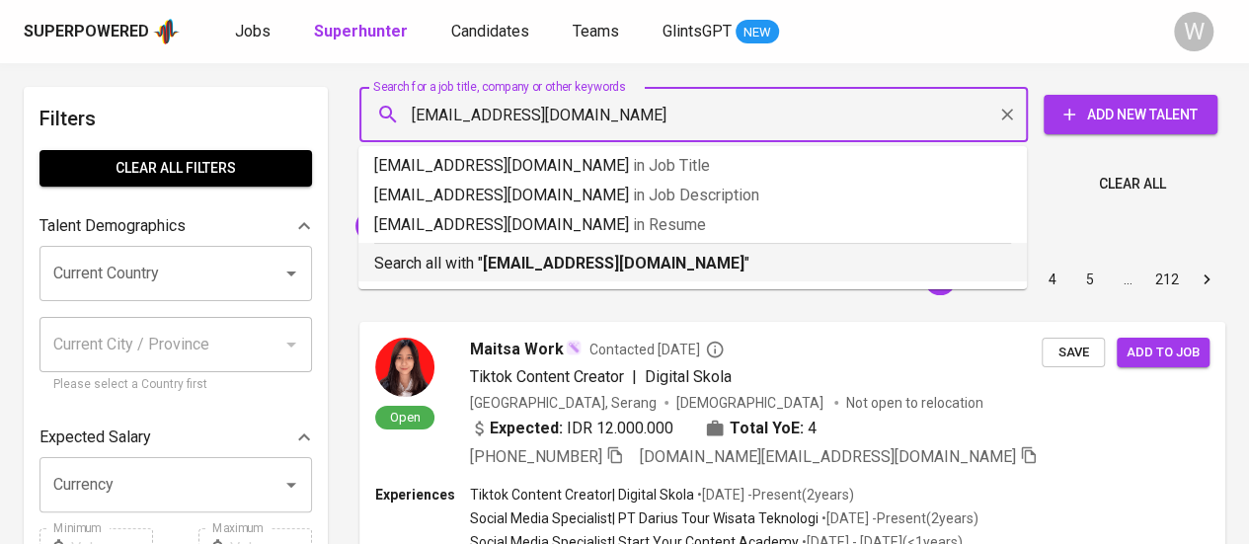
click at [596, 260] on b "[EMAIL_ADDRESS][DOMAIN_NAME]" at bounding box center [614, 263] width 262 height 19
